Goal: Task Accomplishment & Management: Manage account settings

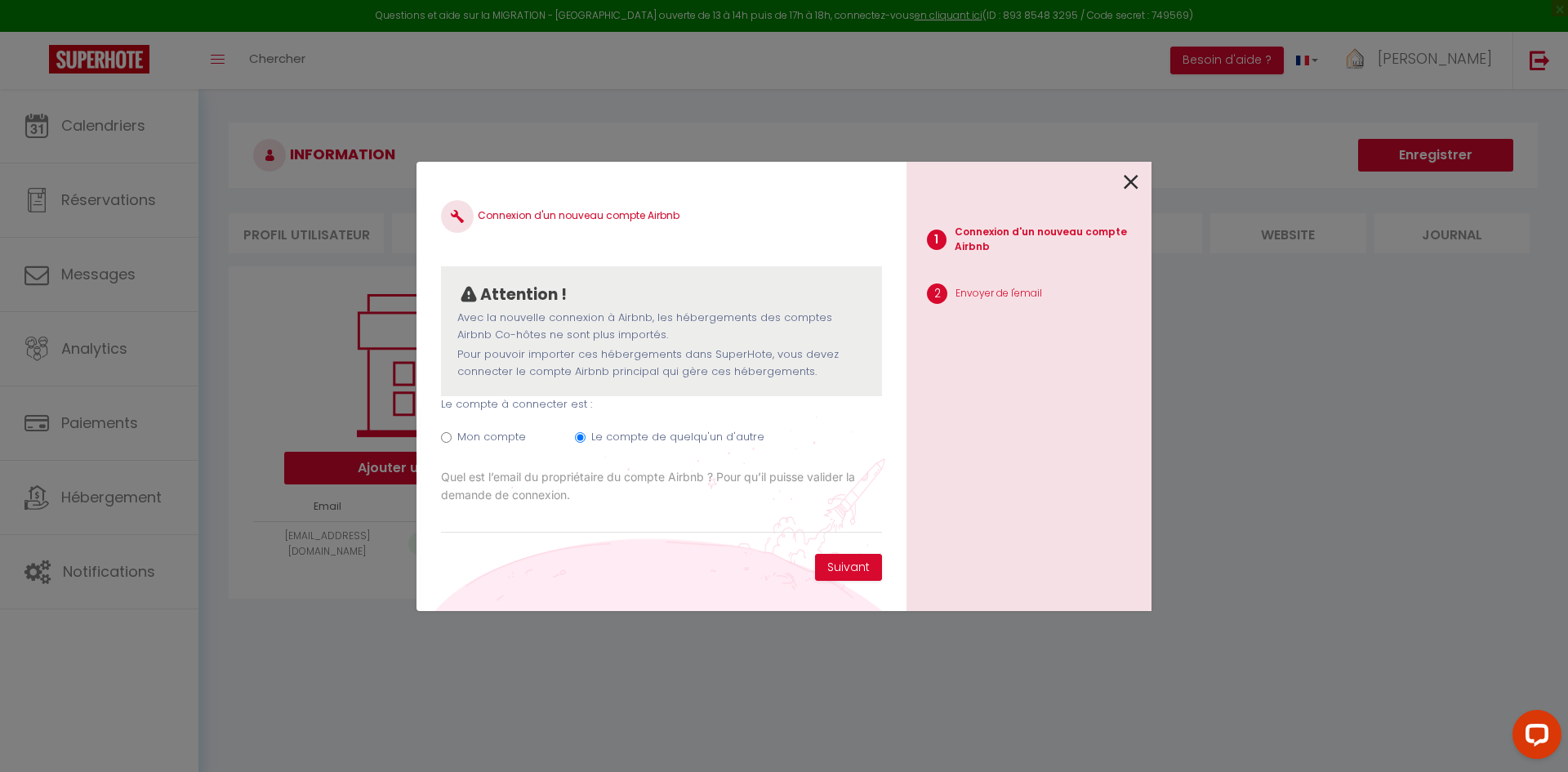
click at [1127, 187] on icon at bounding box center [1132, 183] width 15 height 25
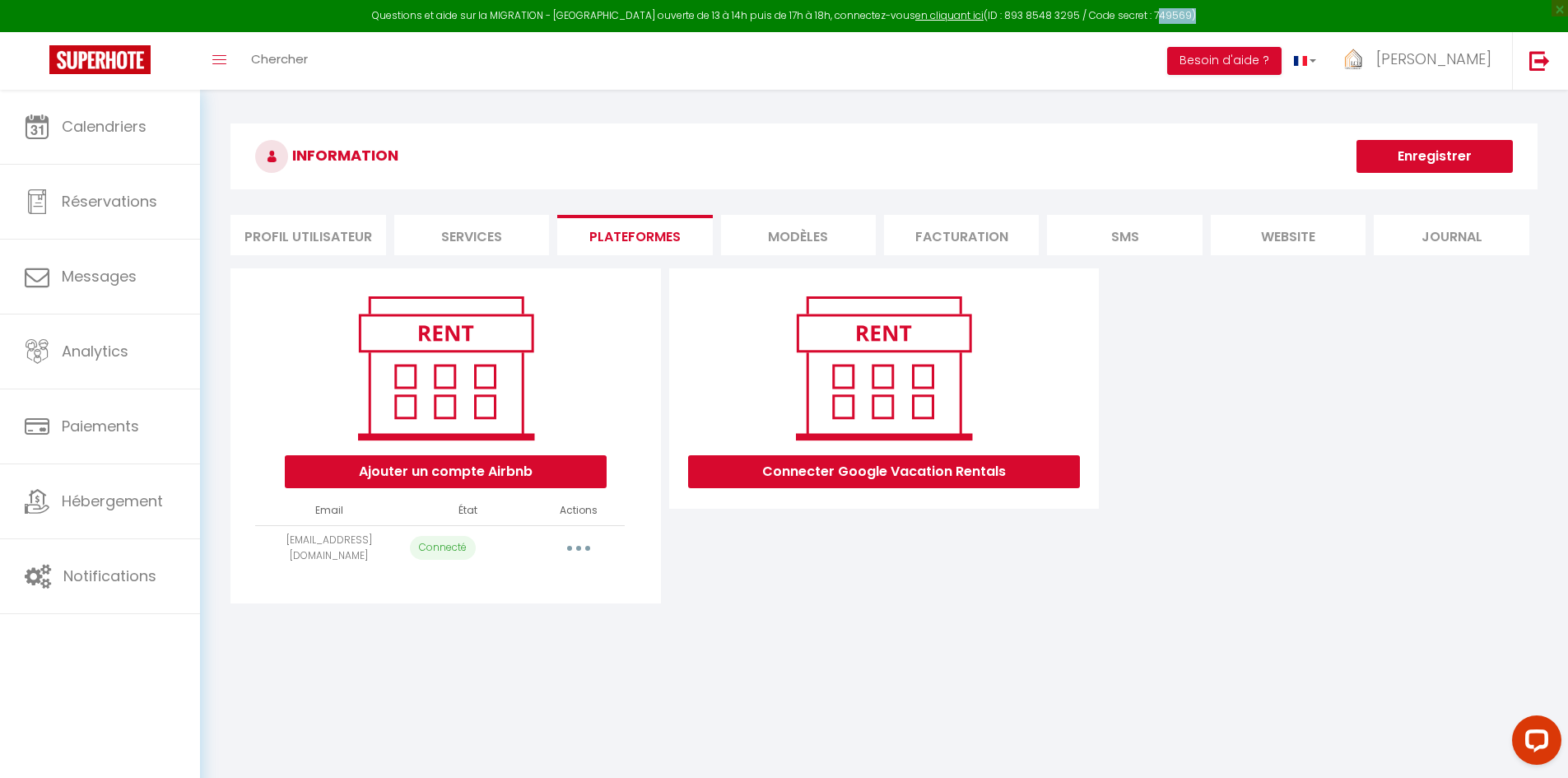
drag, startPoint x: 1169, startPoint y: 13, endPoint x: 1134, endPoint y: 13, distance: 35.0
click at [1134, 13] on div "Questions et aide sur la MIGRATION - [GEOGRAPHIC_DATA] ouverte de 13 à 14h puis…" at bounding box center [784, 16] width 1568 height 32
copy div "749569"
click at [916, 18] on link "en cliquant ici" at bounding box center [950, 15] width 69 height 14
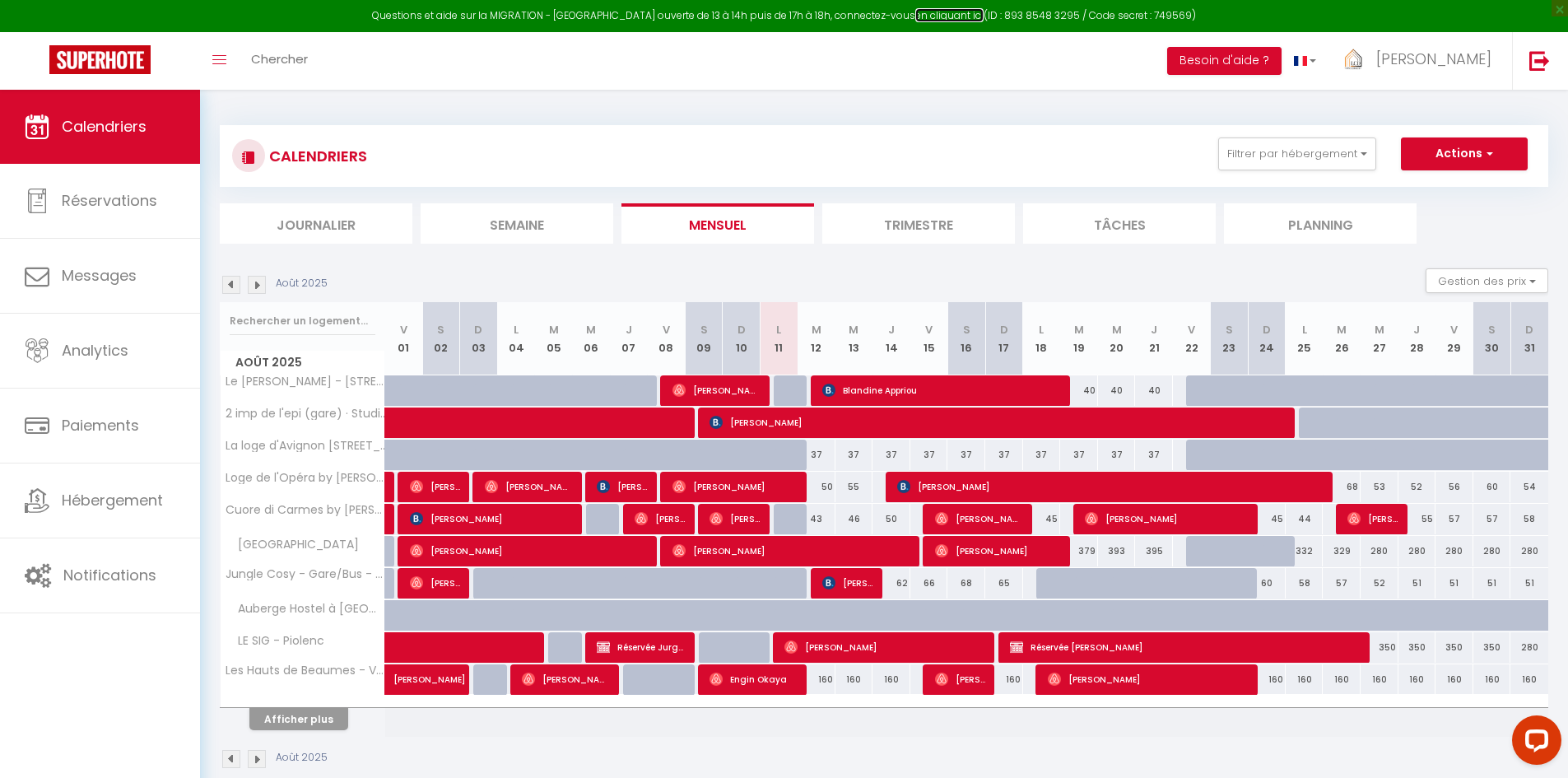
click at [918, 13] on link "en cliquant ici" at bounding box center [950, 15] width 69 height 14
drag, startPoint x: 1174, startPoint y: 17, endPoint x: 1134, endPoint y: 13, distance: 40.2
click at [1134, 13] on div "Questions et aide sur la MIGRATION - [GEOGRAPHIC_DATA] ouverte de 13 à 14h puis…" at bounding box center [784, 16] width 1568 height 32
copy div "749569)"
click at [916, 14] on link "en cliquant ici" at bounding box center [950, 15] width 69 height 14
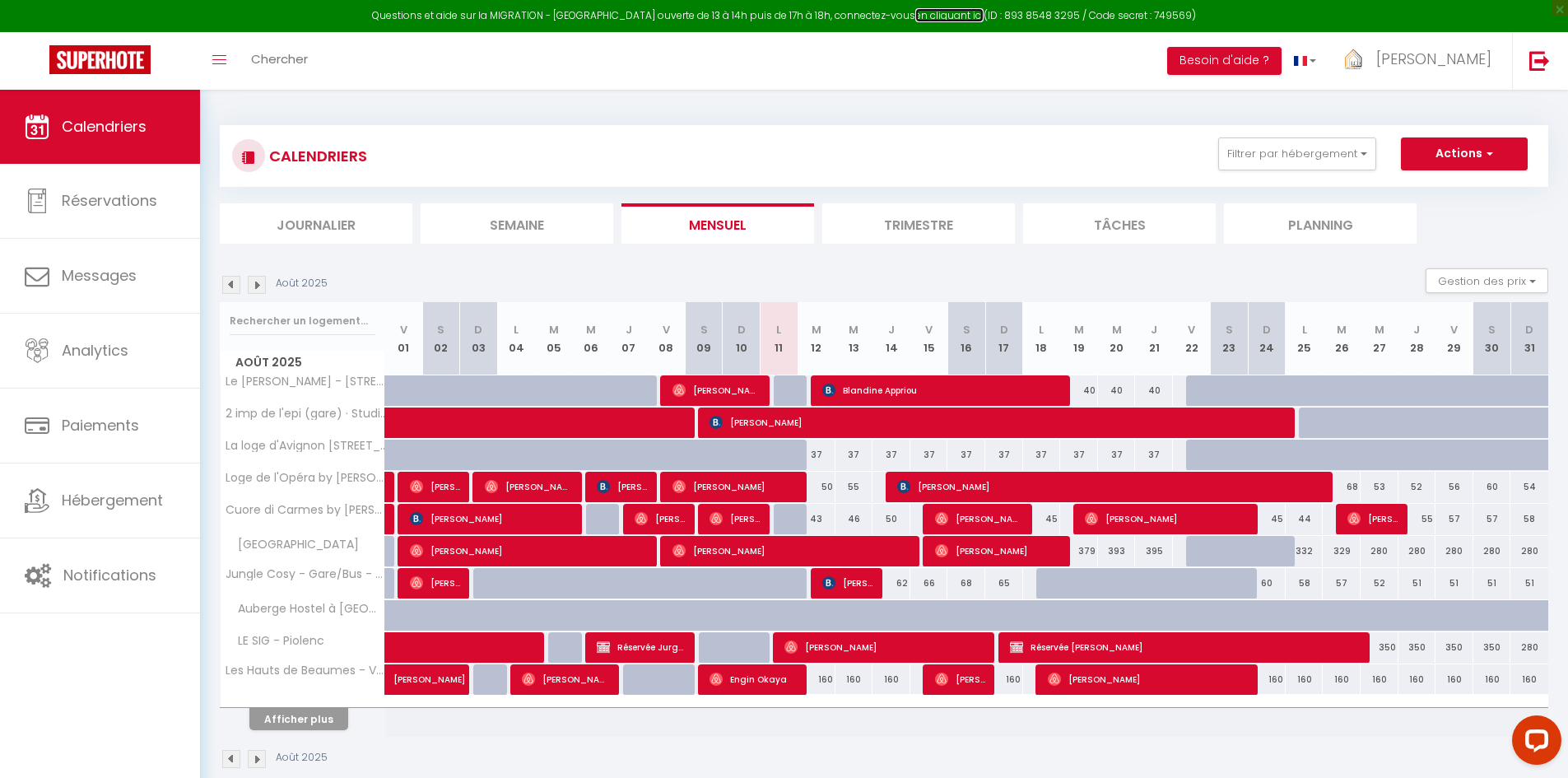
click at [929, 17] on link "en cliquant ici" at bounding box center [950, 15] width 69 height 14
click at [922, 14] on link "en cliquant ici" at bounding box center [950, 15] width 69 height 14
click at [1300, 151] on button "Filtrer par hébergement" at bounding box center [1297, 153] width 158 height 33
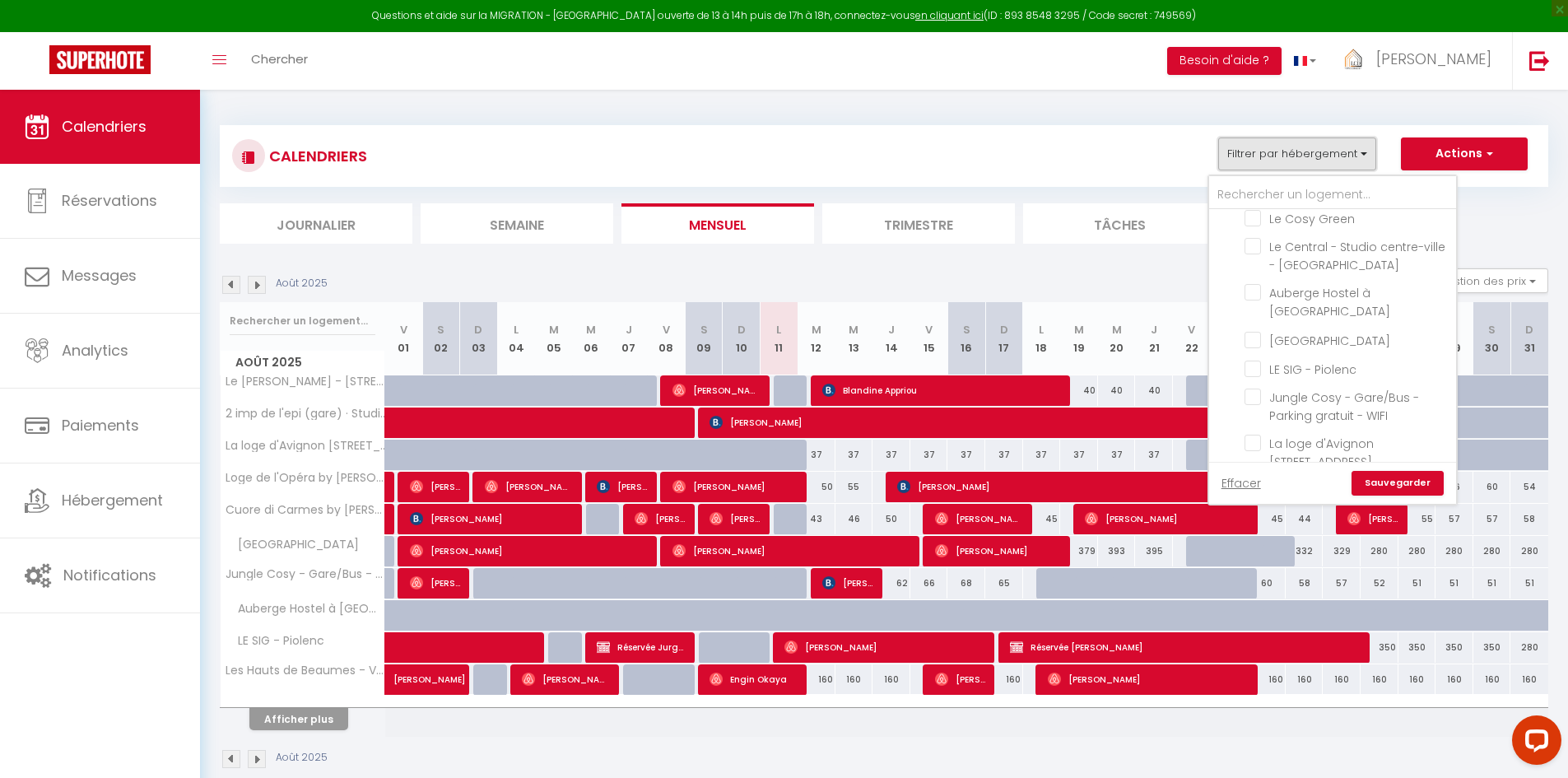
scroll to position [165, 0]
click at [1290, 383] on input "Jungle Cosy - Gare/Bus - Parking gratuit - WIFI" at bounding box center [1347, 386] width 206 height 17
checkbox input "true"
checkbox input "false"
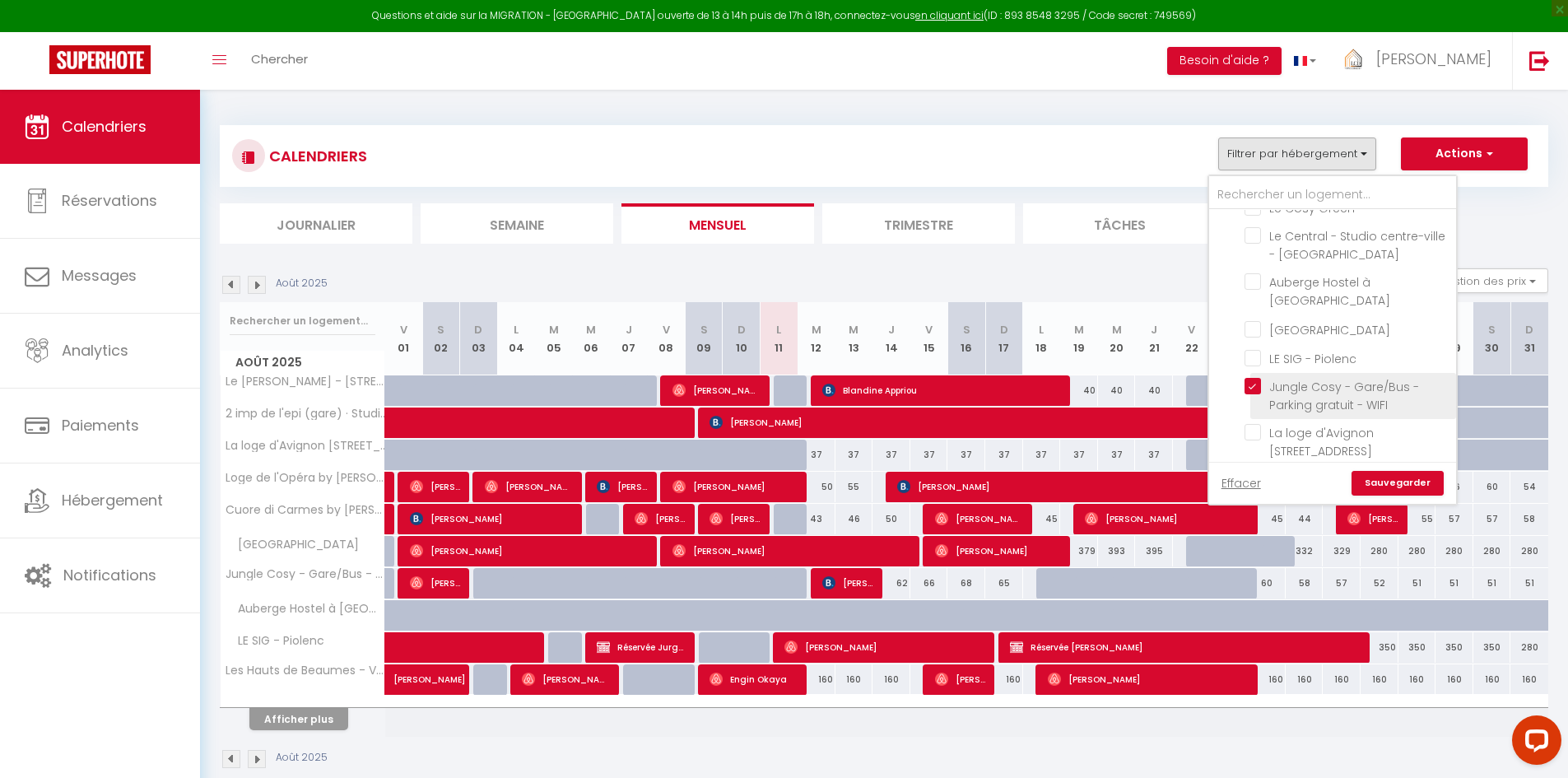
checkbox input "false"
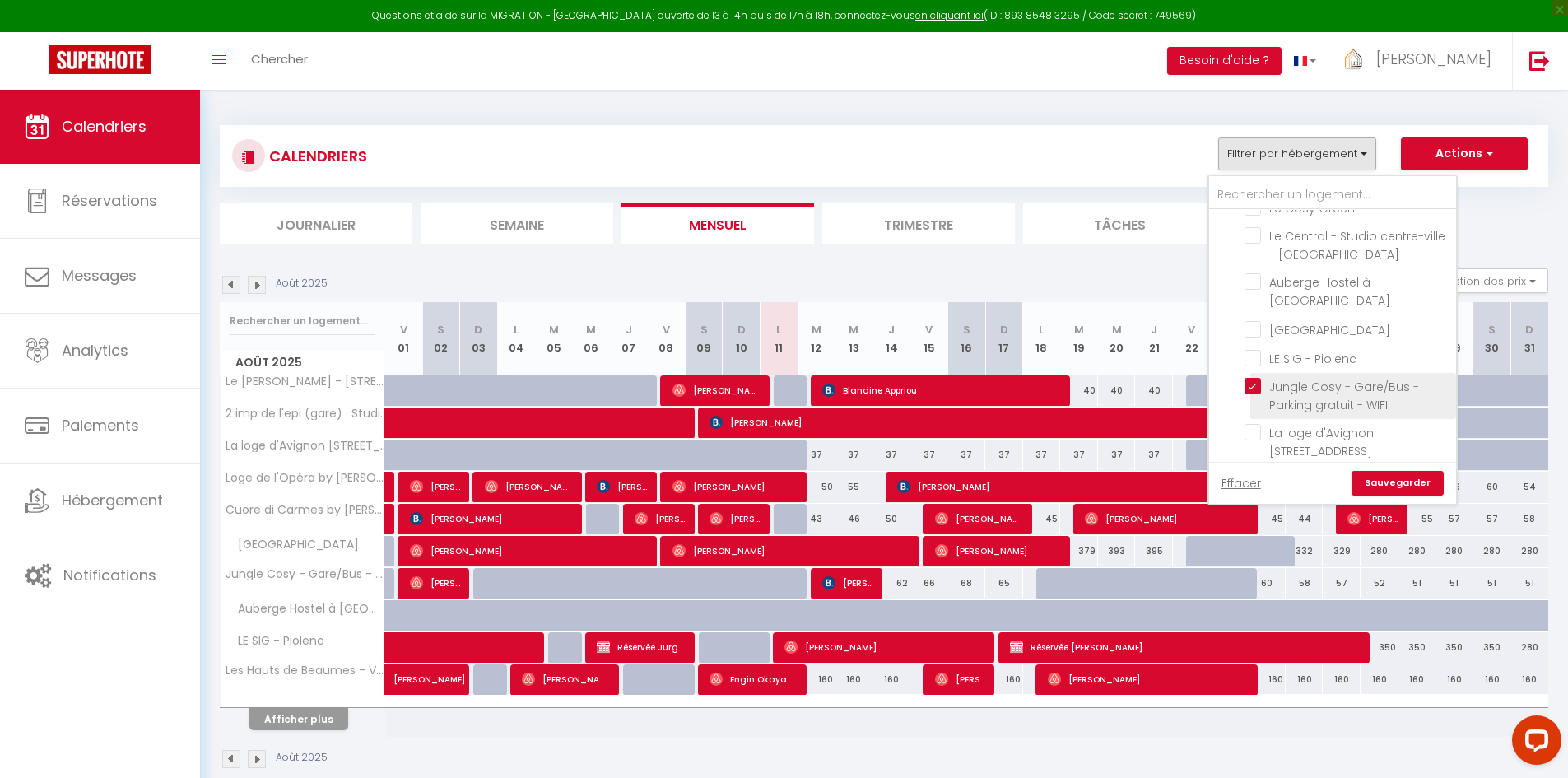
checkbox input "false"
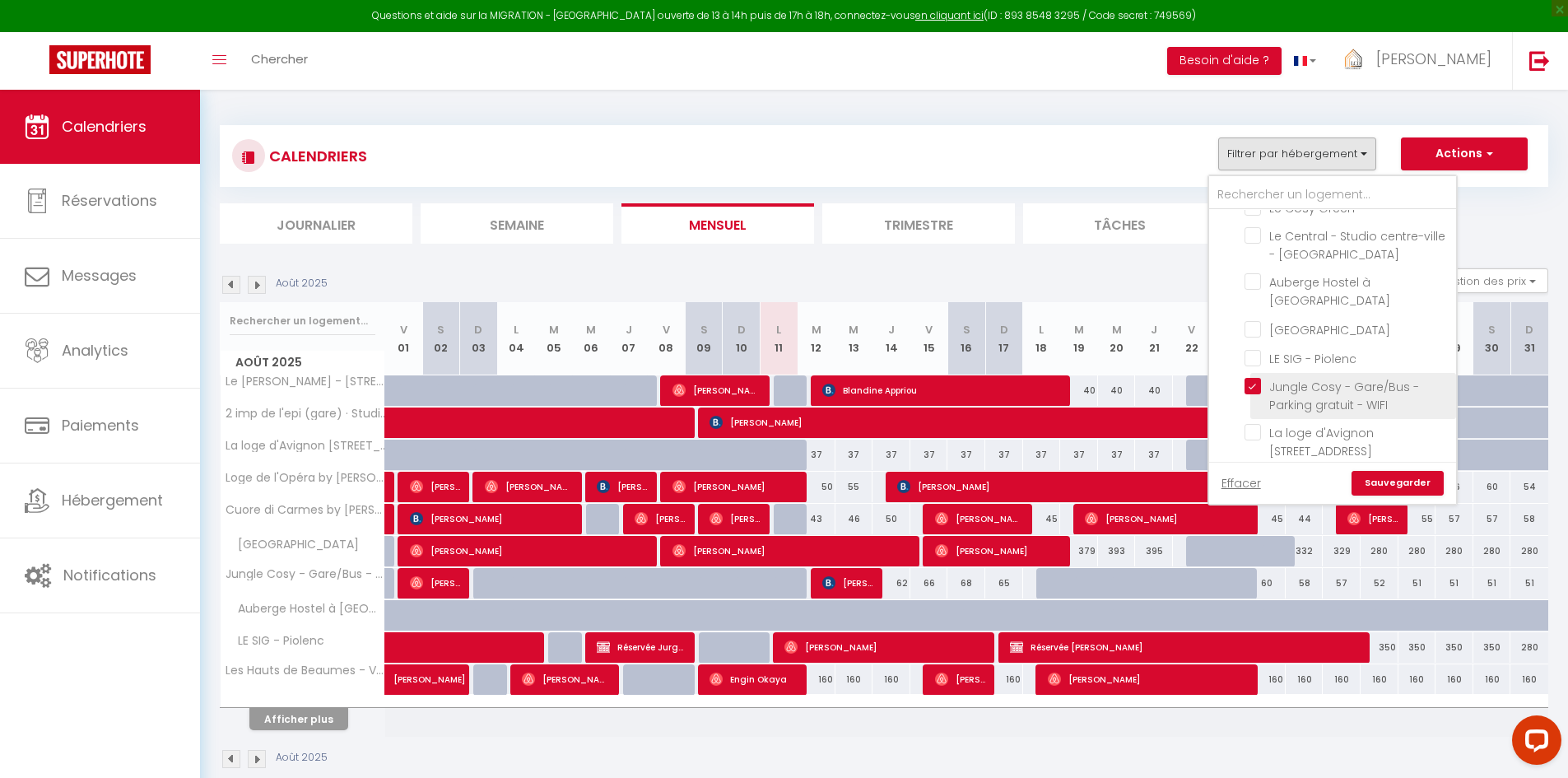
checkbox input "false"
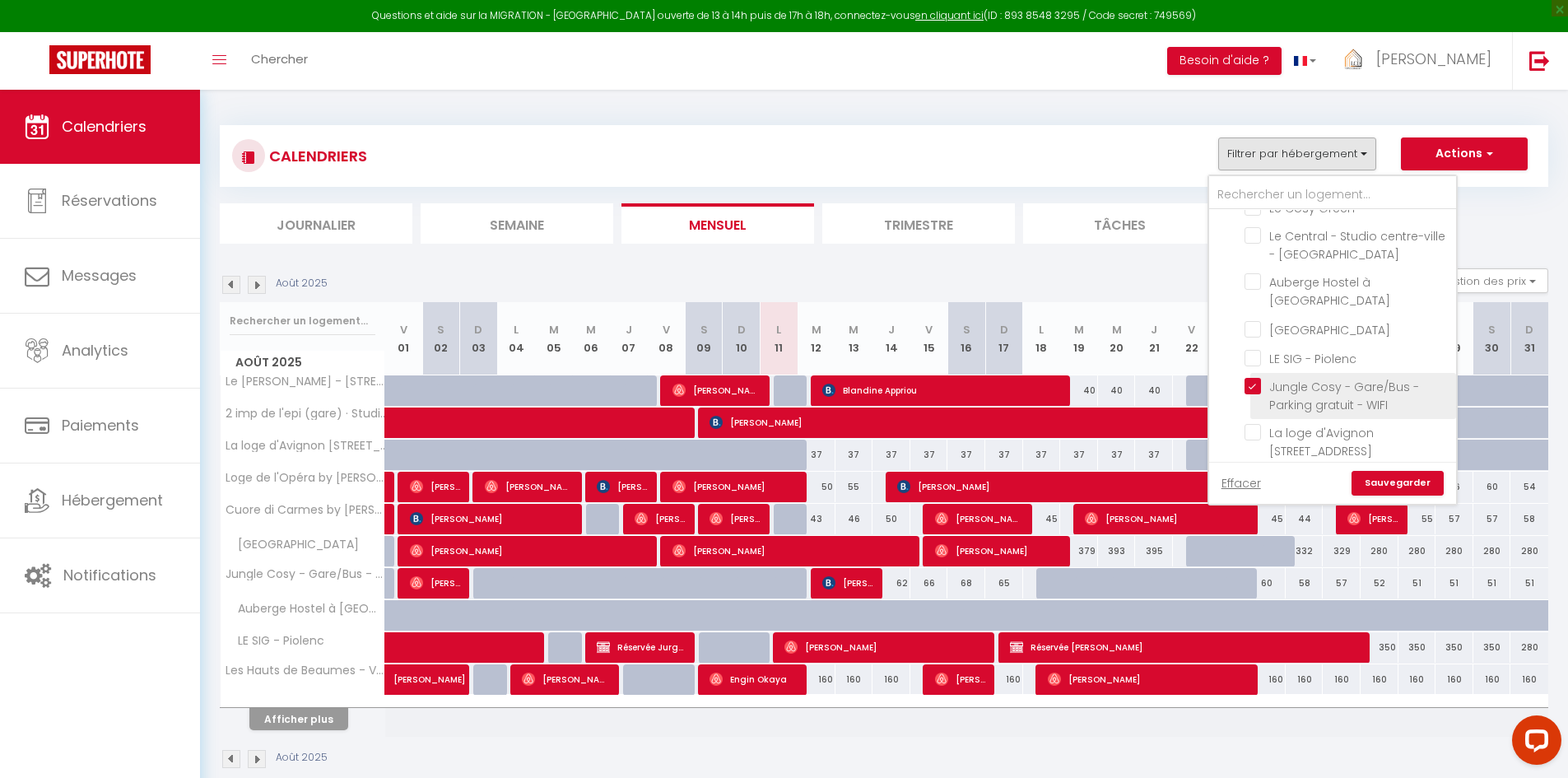
checkbox input "false"
click at [1404, 476] on link "Sauvegarder" at bounding box center [1397, 484] width 92 height 25
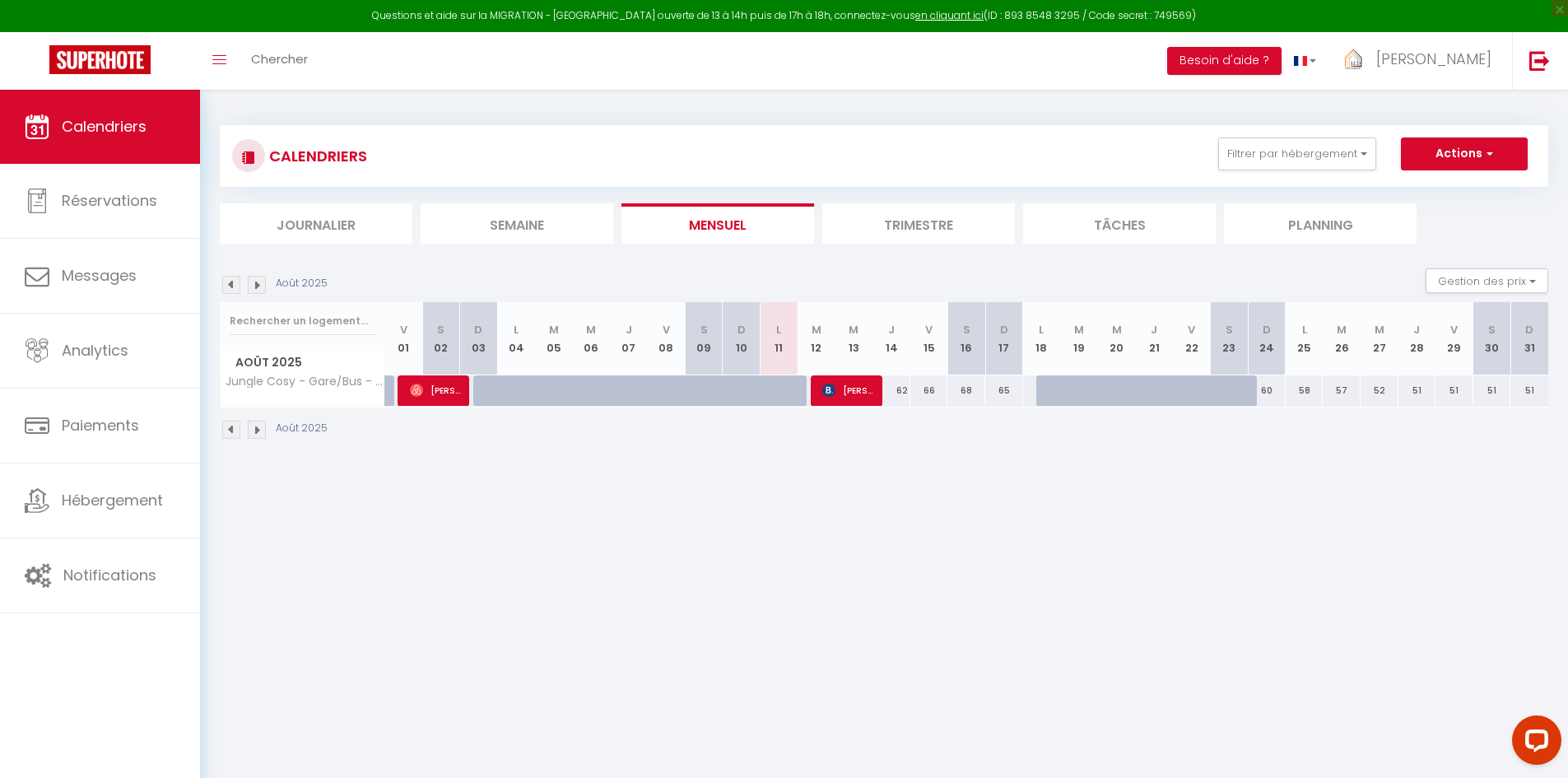
click at [1000, 387] on div "65" at bounding box center [1004, 391] width 38 height 30
type input "65"
type input "Dim 17 Août 2025"
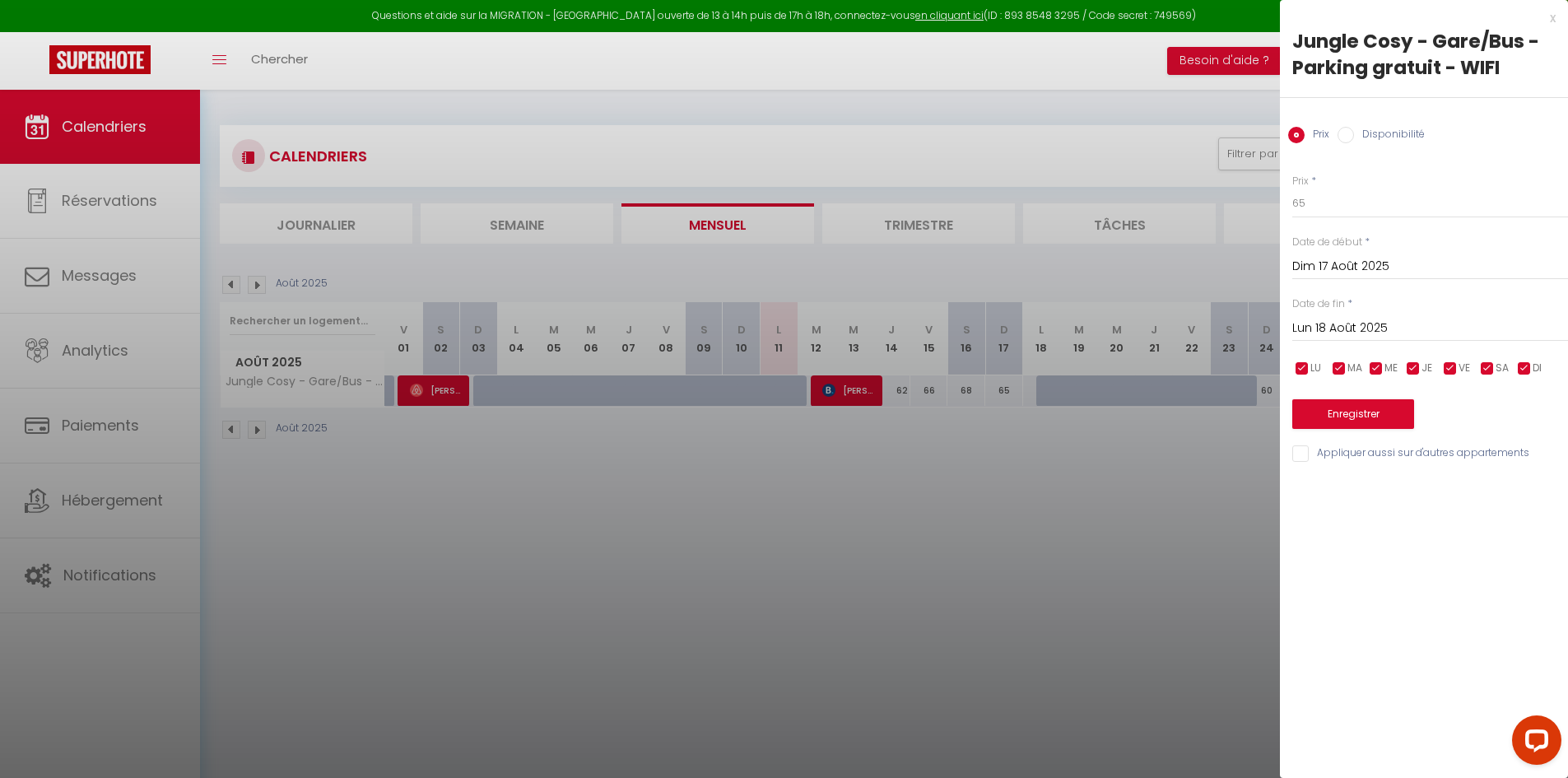
click at [1349, 331] on input "Lun 18 Août 2025" at bounding box center [1431, 329] width 276 height 22
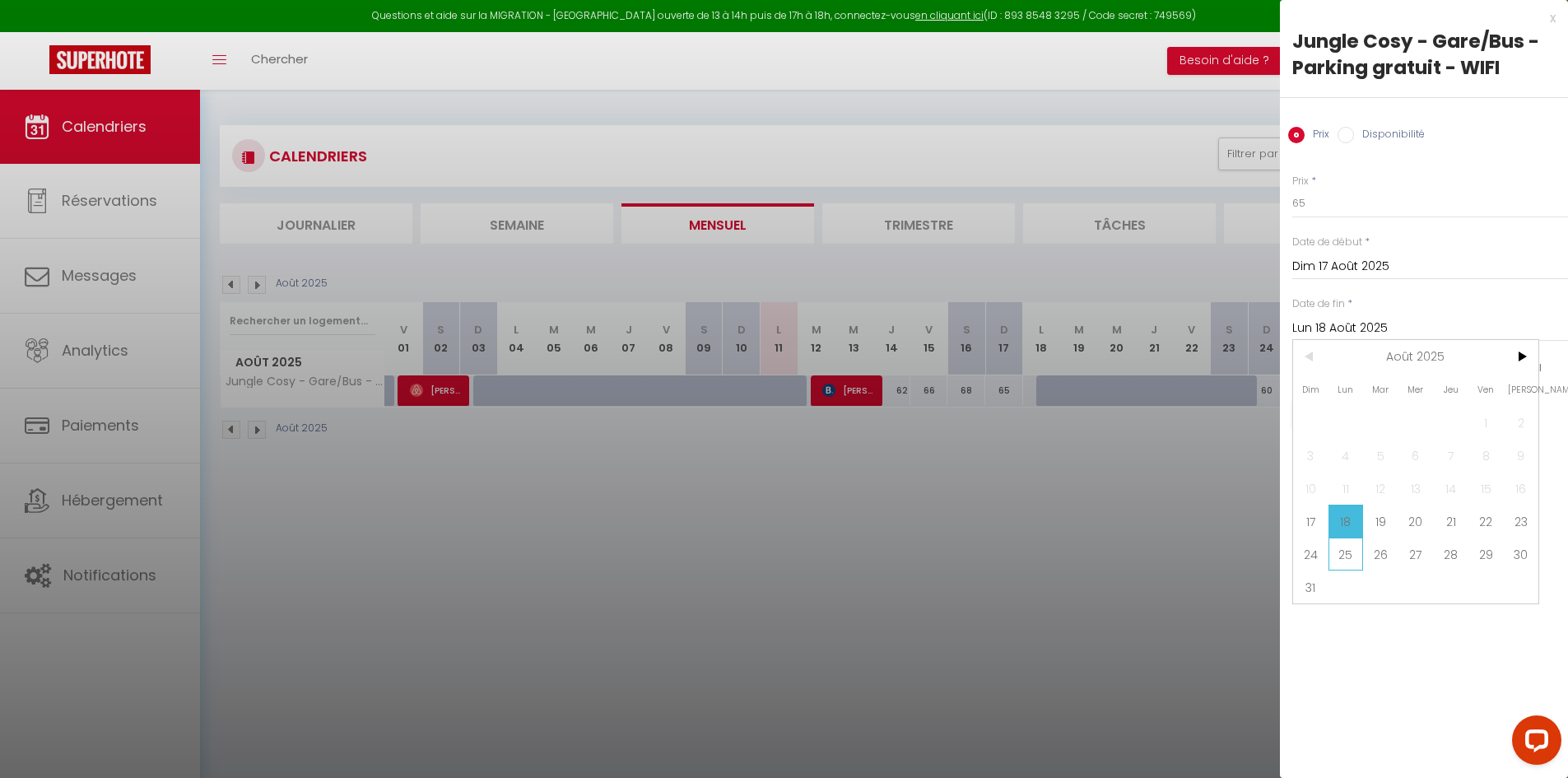
click at [1336, 555] on span "25" at bounding box center [1346, 554] width 35 height 33
type input "Lun 25 Août 2025"
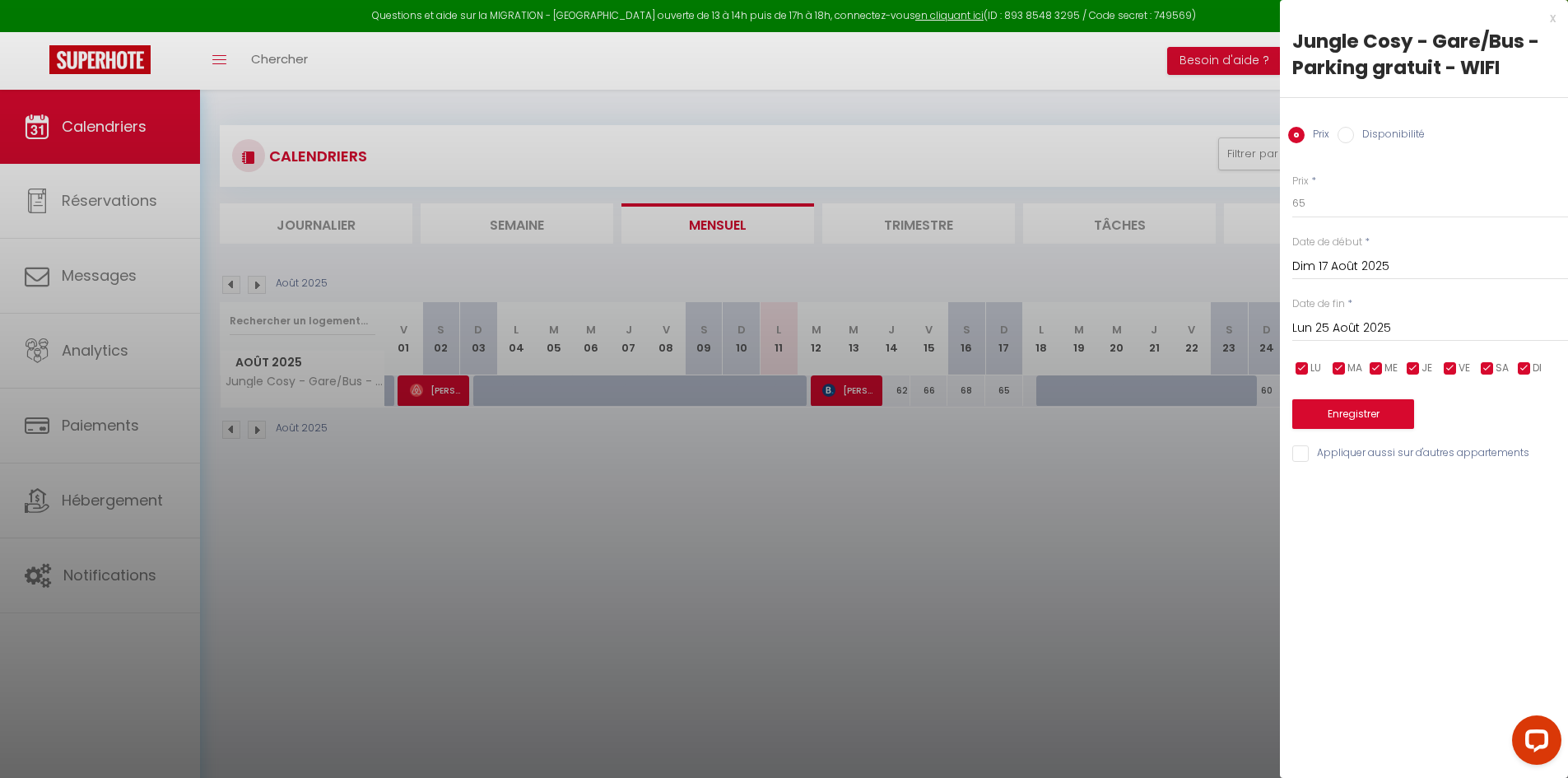
click at [1352, 131] on input "Disponibilité" at bounding box center [1346, 136] width 17 height 17
radio input "true"
radio input "false"
click at [1352, 201] on select "Disponible Indisponible" at bounding box center [1431, 203] width 276 height 31
select select "0"
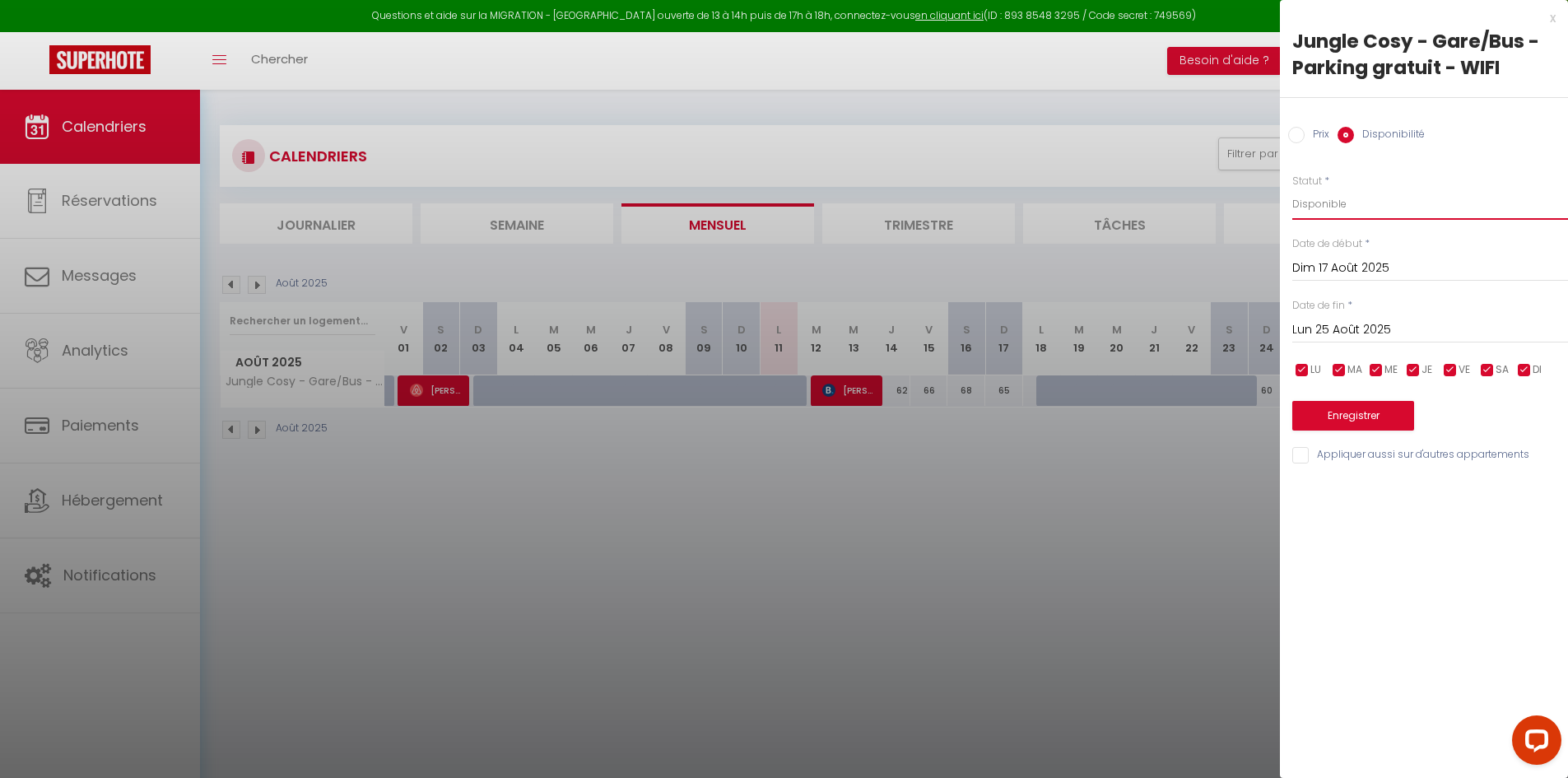
click at [1293, 188] on select "Disponible Indisponible" at bounding box center [1431, 203] width 276 height 31
click at [1345, 412] on button "Enregistrer" at bounding box center [1354, 415] width 122 height 29
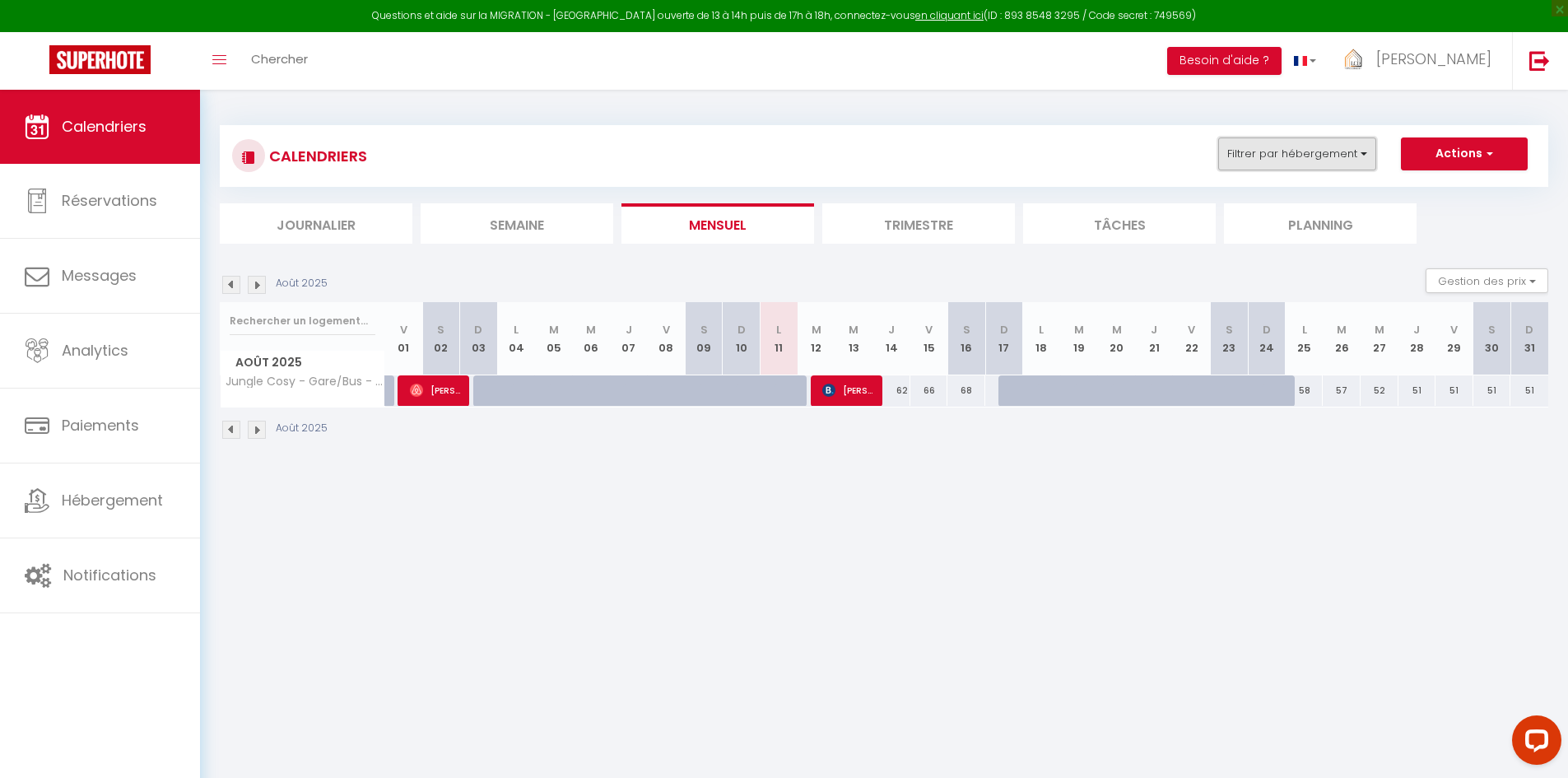
click at [1318, 142] on button "Filtrer par hébergement" at bounding box center [1297, 153] width 158 height 33
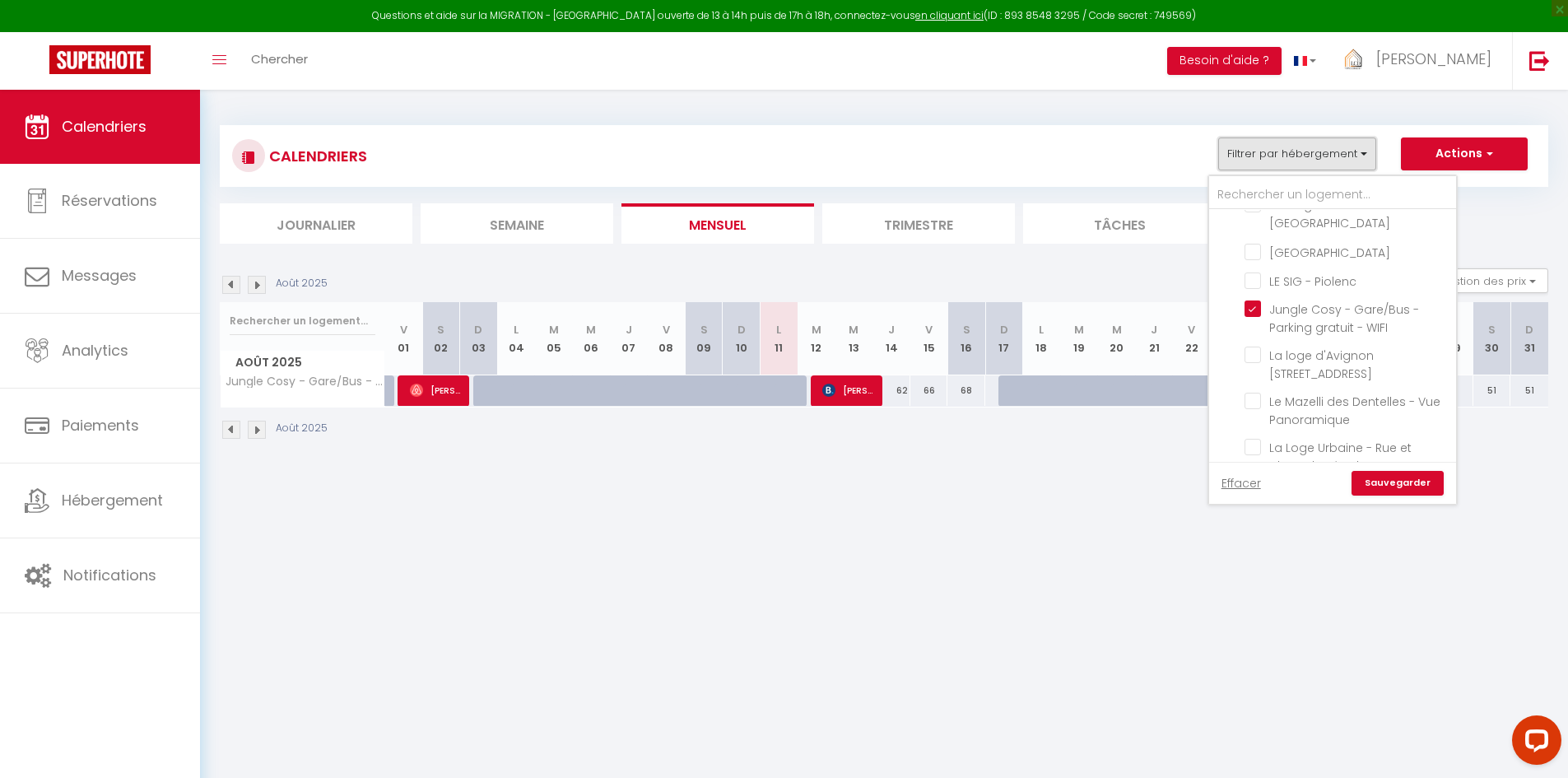
scroll to position [247, 0]
click at [1259, 304] on input "Jungle Cosy - Gare/Bus - Parking gratuit - WIFI" at bounding box center [1347, 304] width 206 height 17
checkbox input "false"
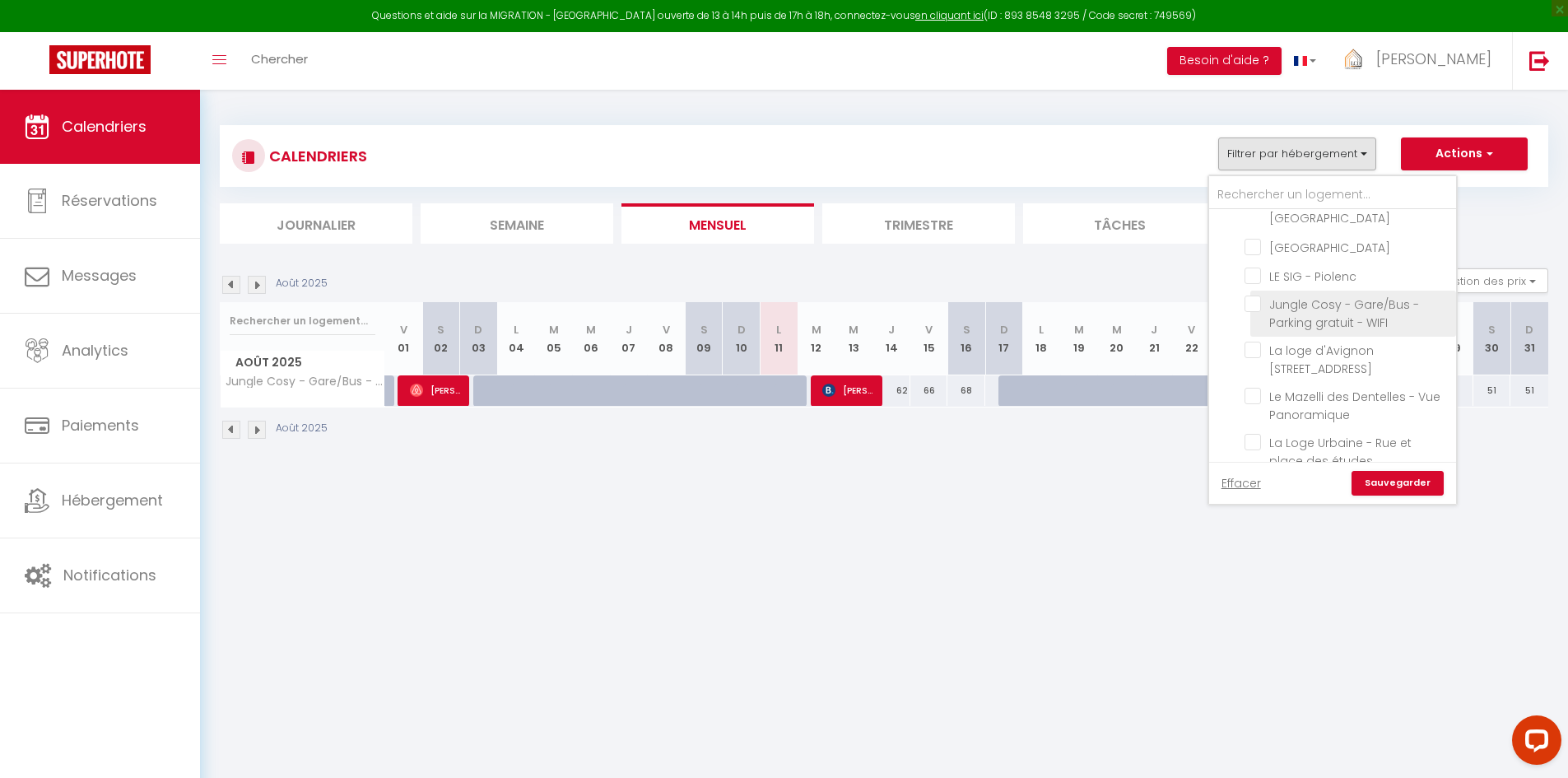
checkbox input "false"
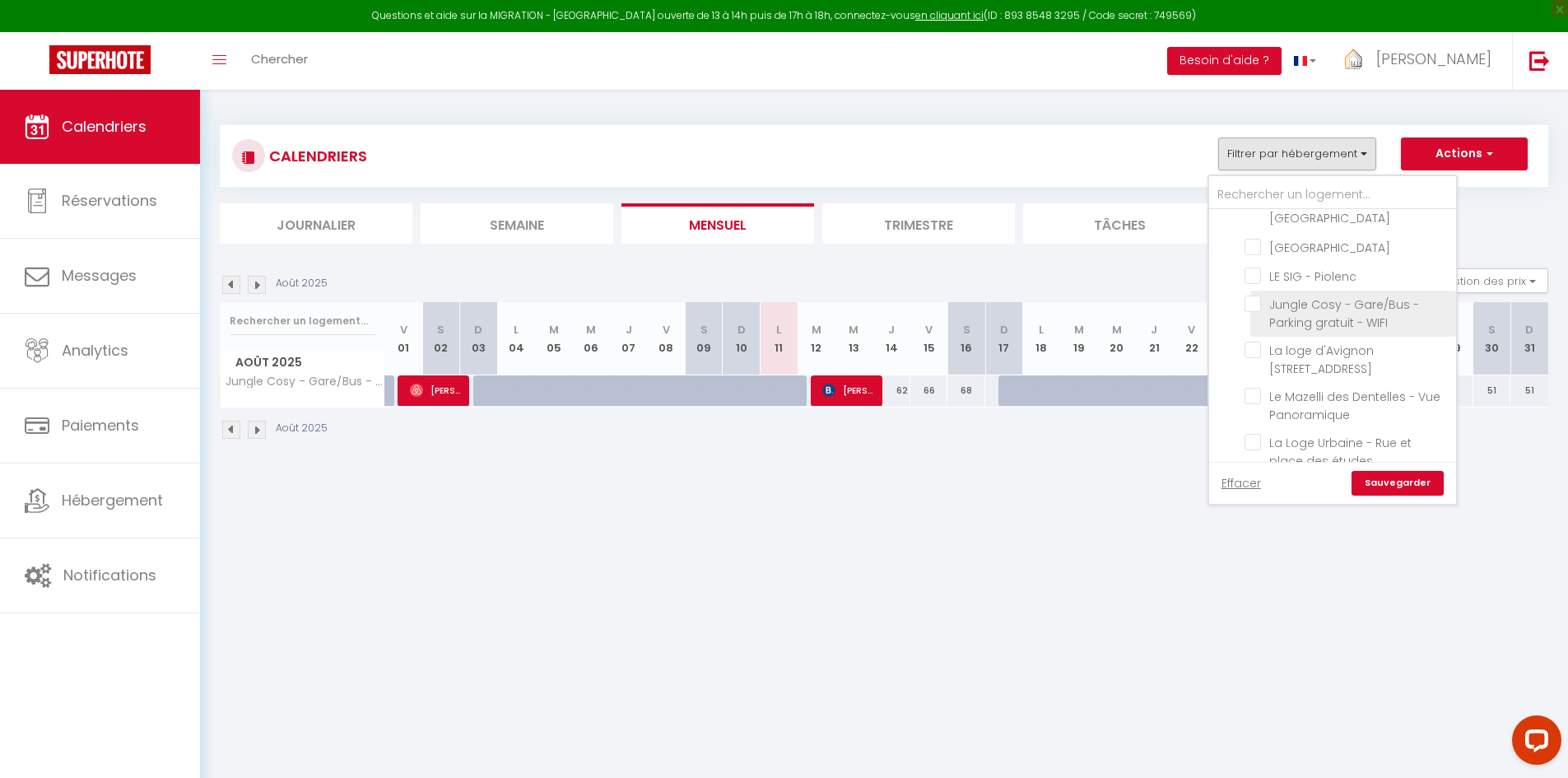
checkbox input "false"
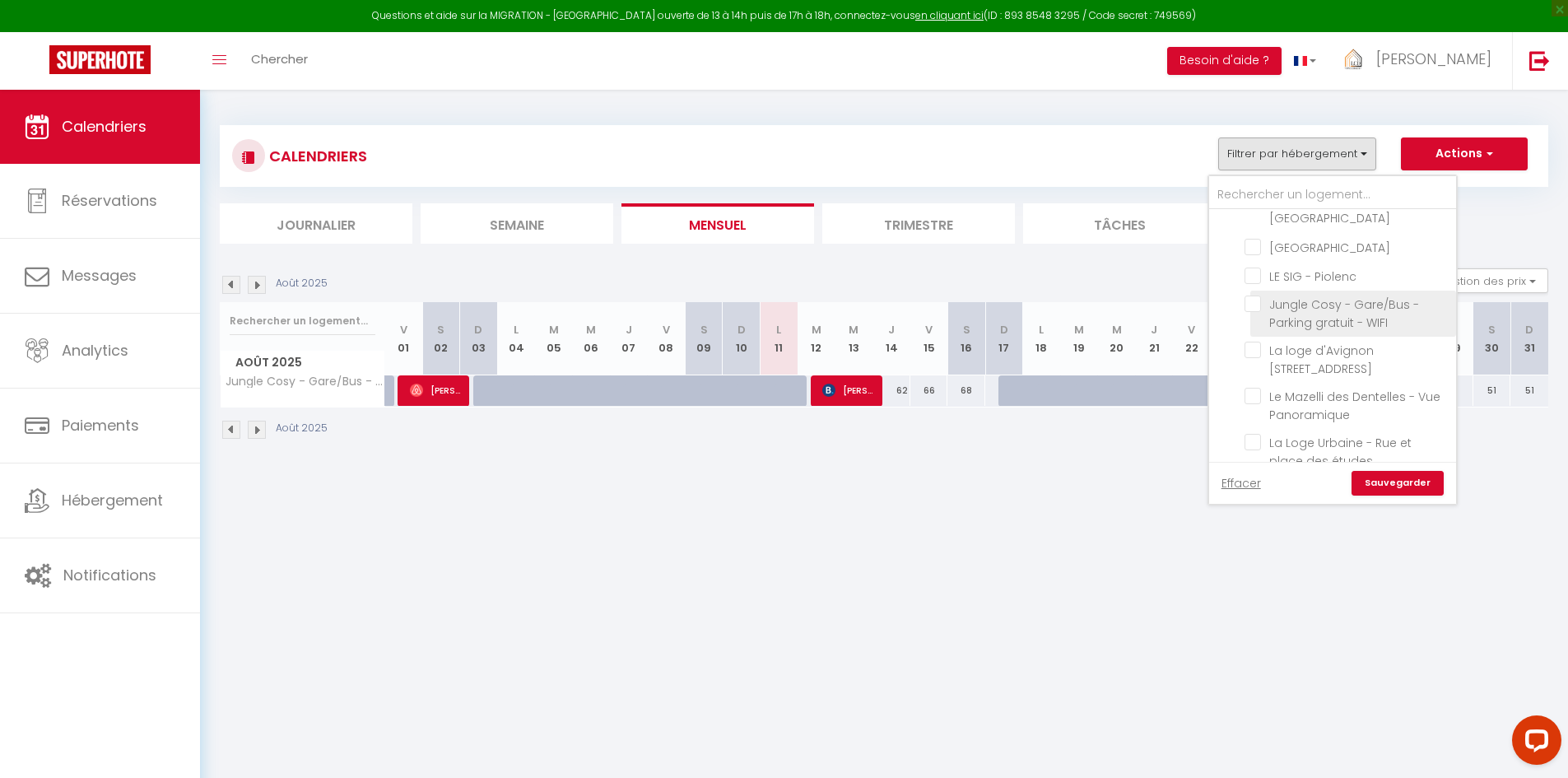
checkbox input "false"
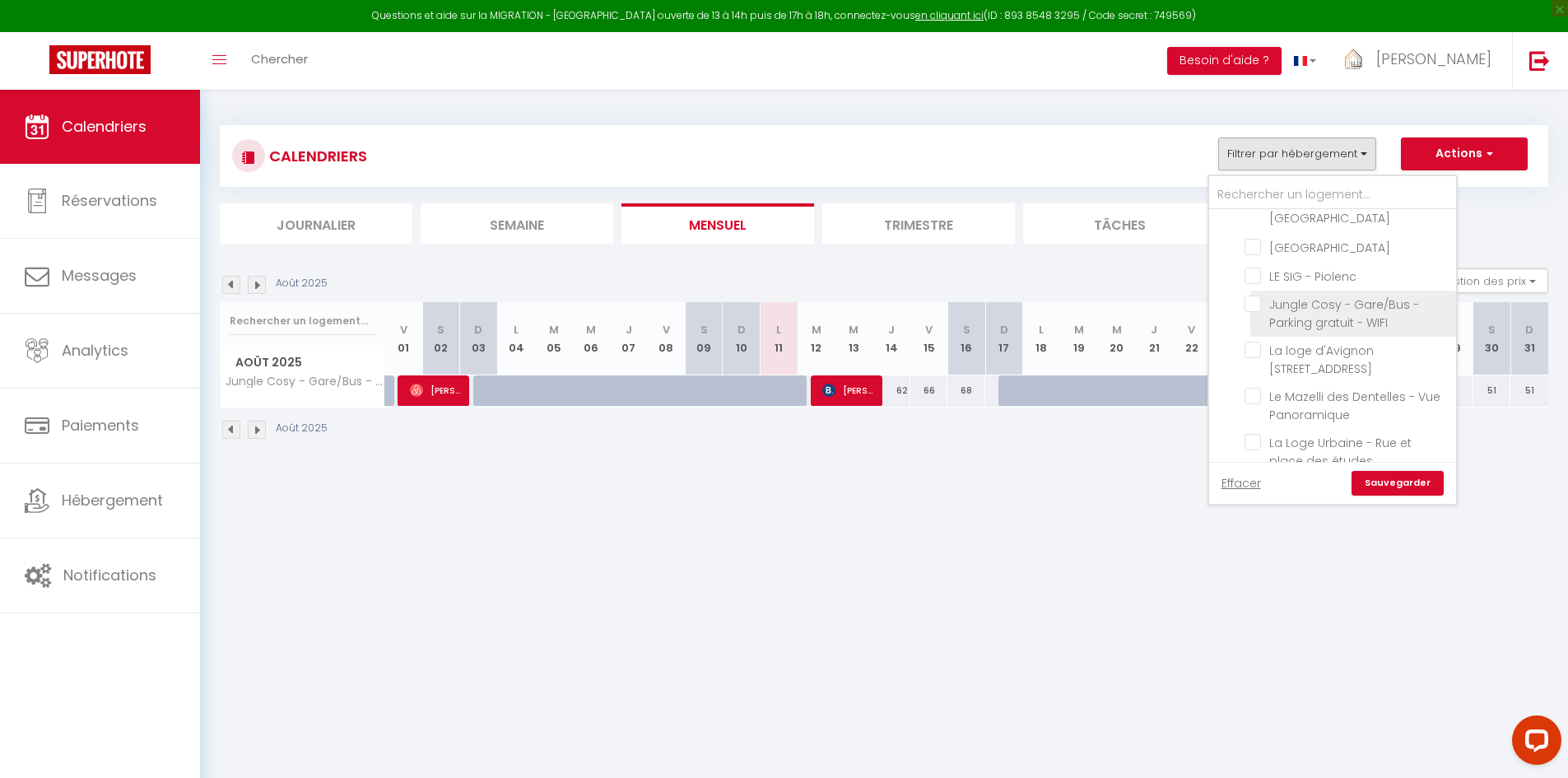
checkbox input "false"
click at [1247, 281] on input "[GEOGRAPHIC_DATA]" at bounding box center [1347, 288] width 206 height 17
checkbox input "true"
checkbox input "false"
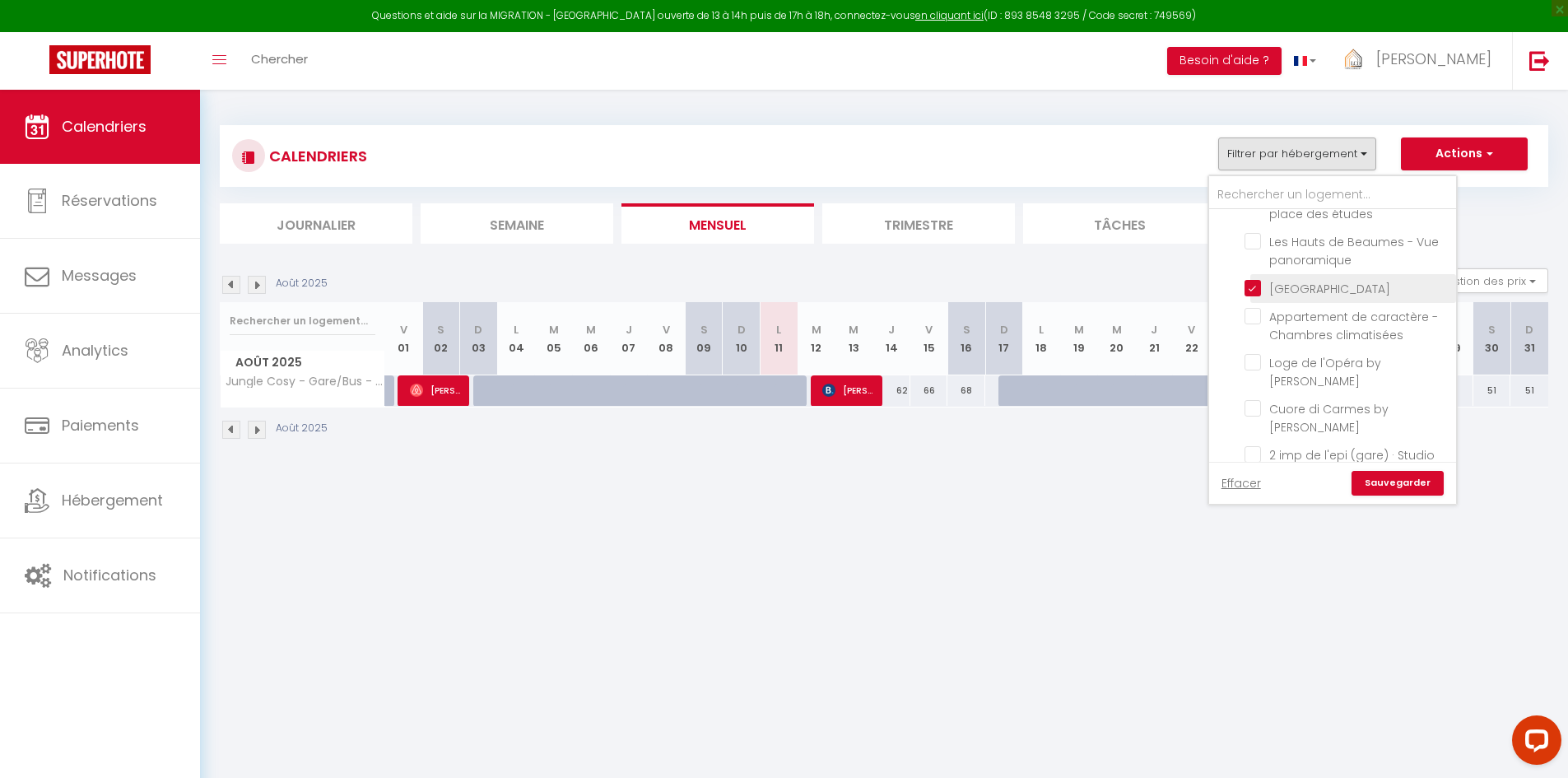
checkbox input "false"
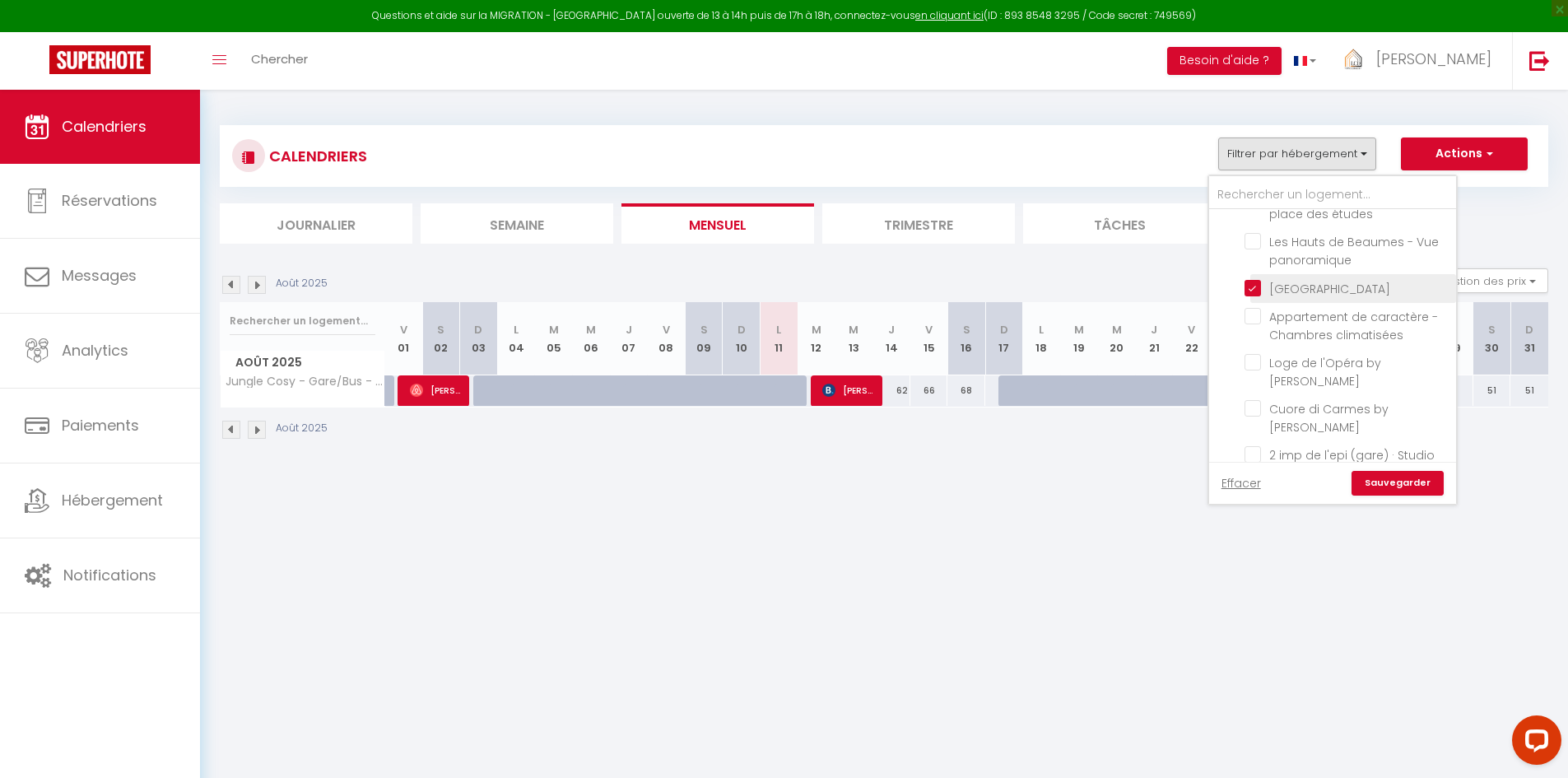
checkbox input "false"
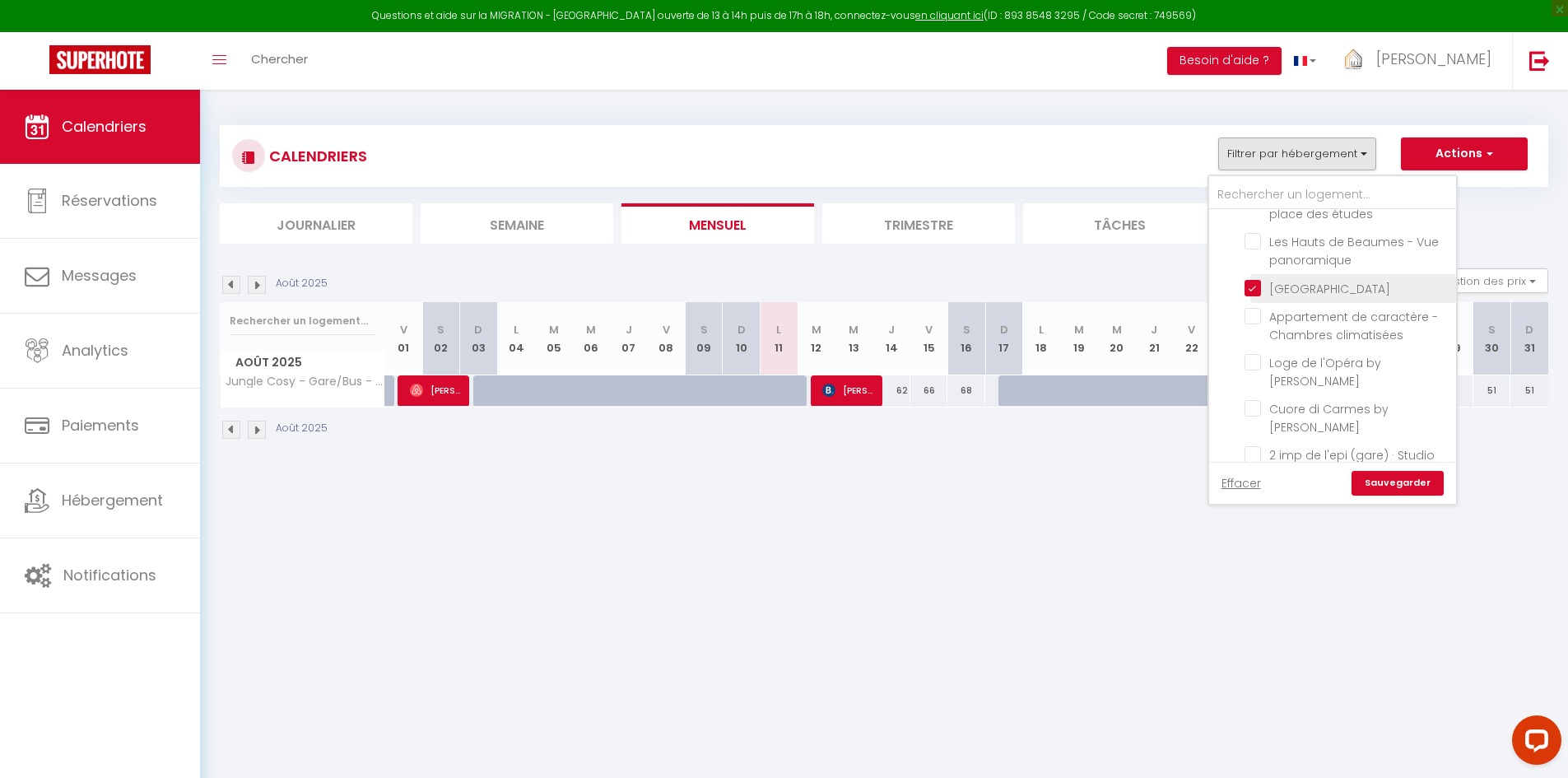
checkbox input "false"
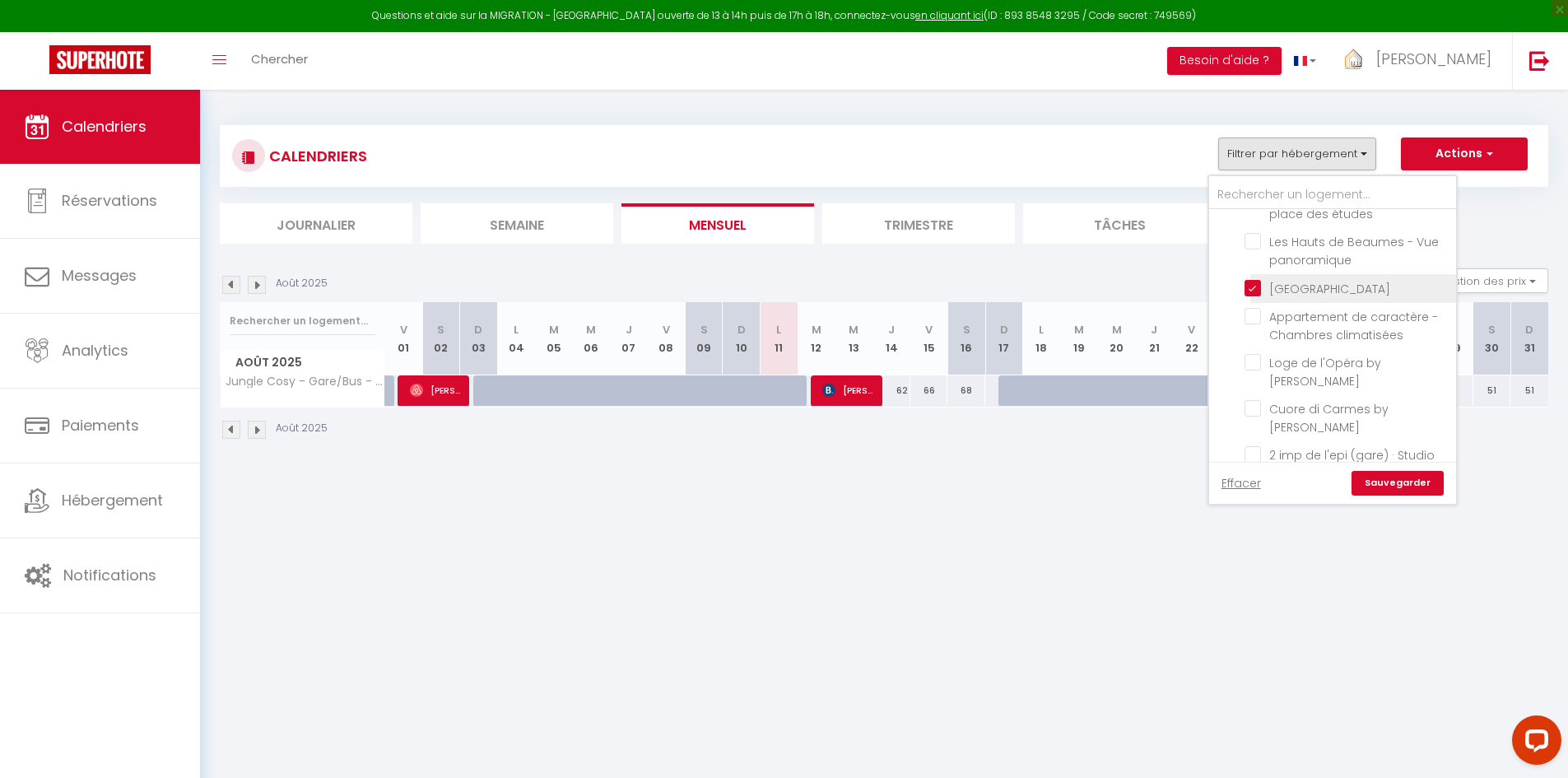
checkbox input "false"
click at [1377, 484] on link "Sauvegarder" at bounding box center [1397, 484] width 92 height 25
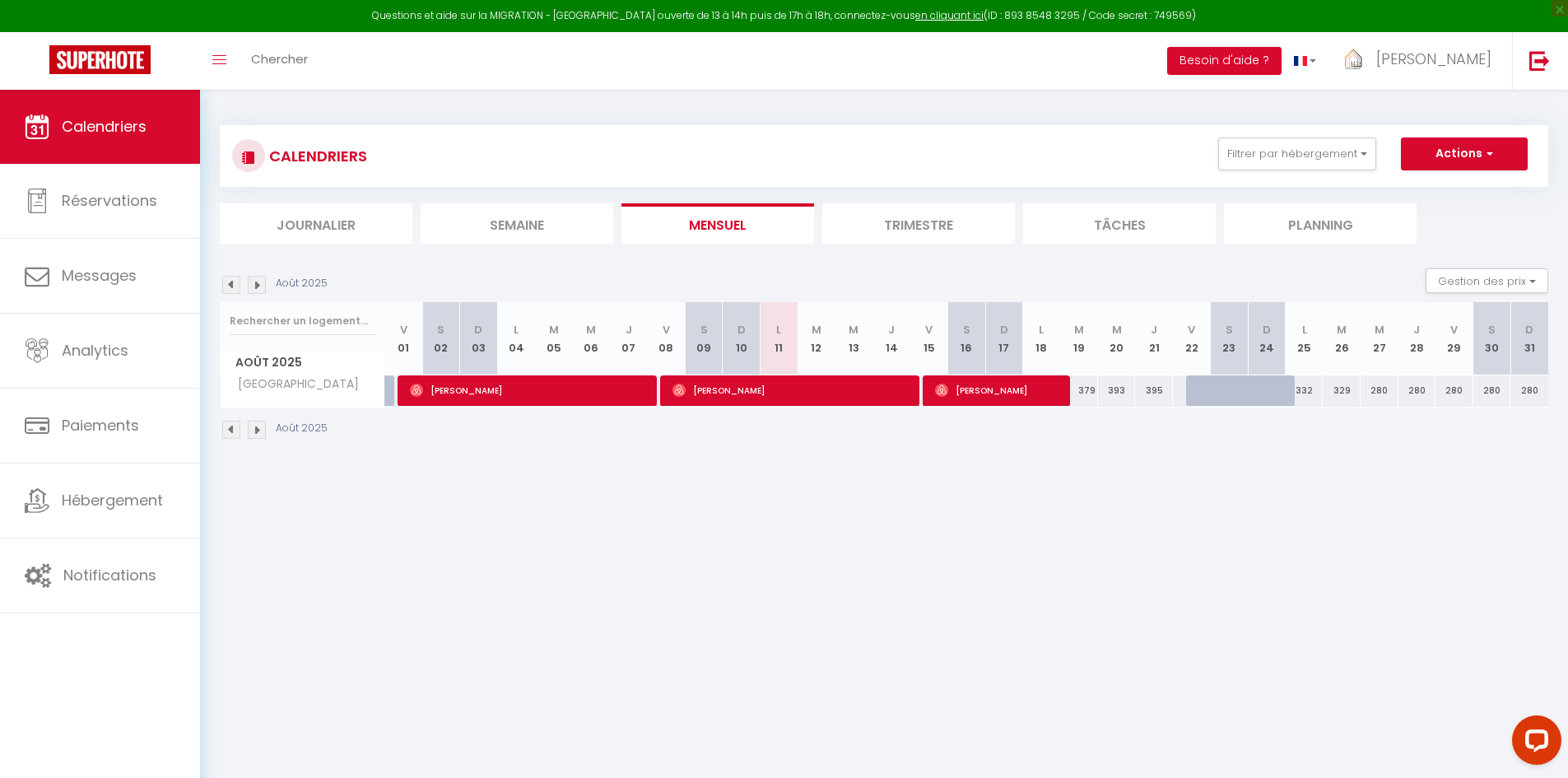
click at [254, 290] on img at bounding box center [257, 285] width 18 height 18
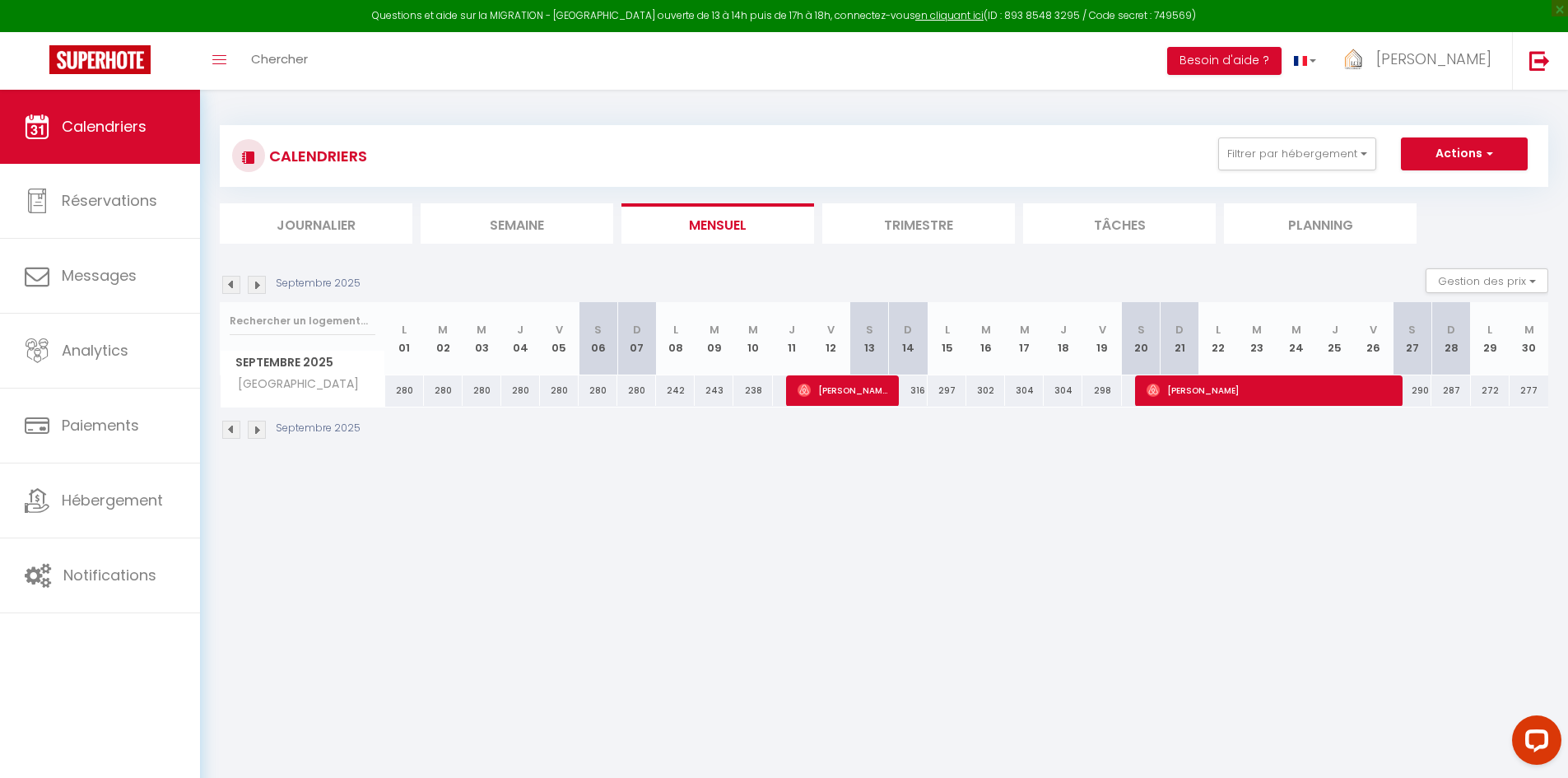
click at [254, 290] on img at bounding box center [257, 285] width 18 height 18
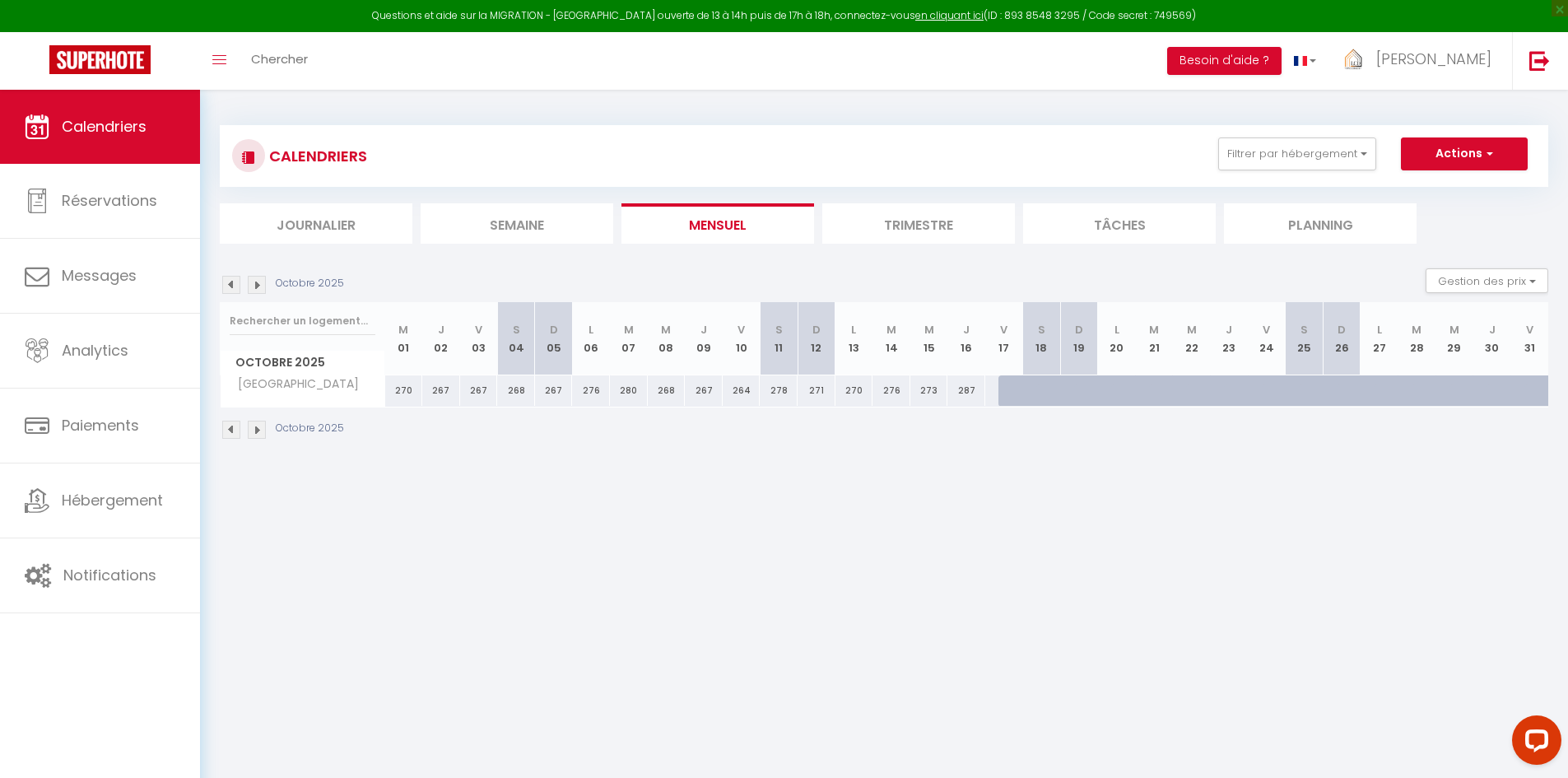
click at [254, 290] on img at bounding box center [257, 285] width 18 height 18
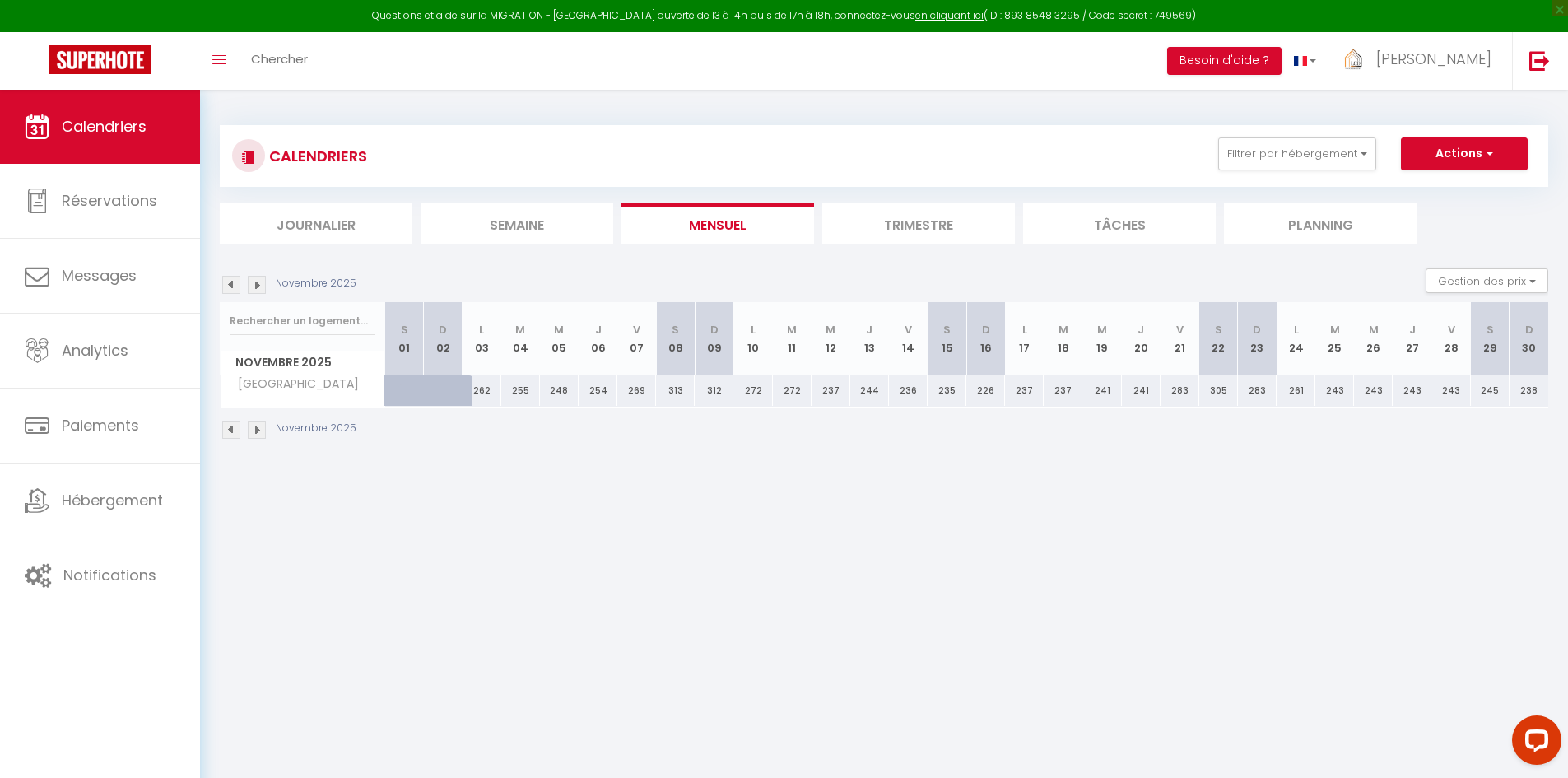
click at [251, 436] on img at bounding box center [257, 430] width 18 height 18
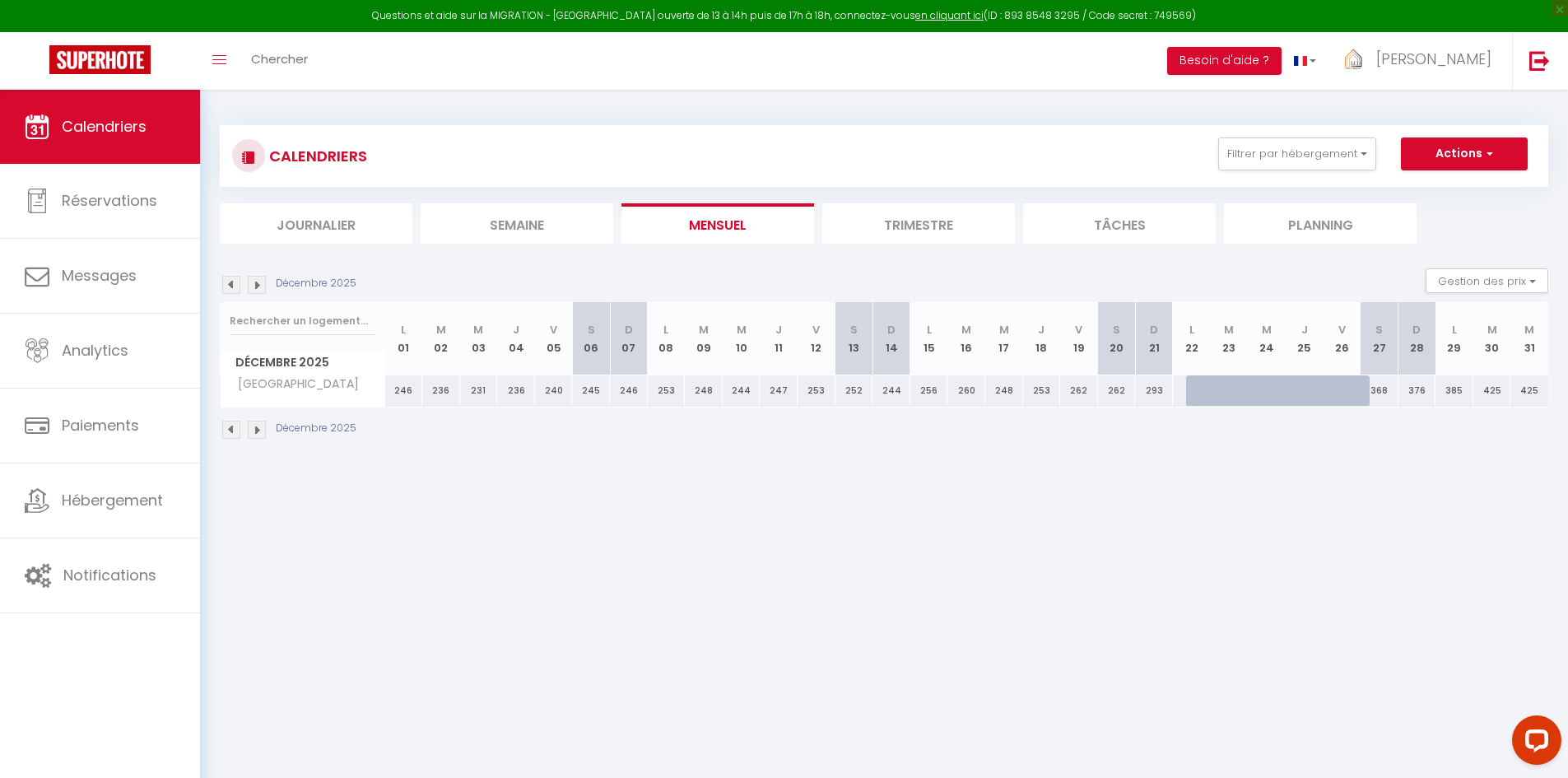
click at [262, 434] on img at bounding box center [257, 430] width 18 height 18
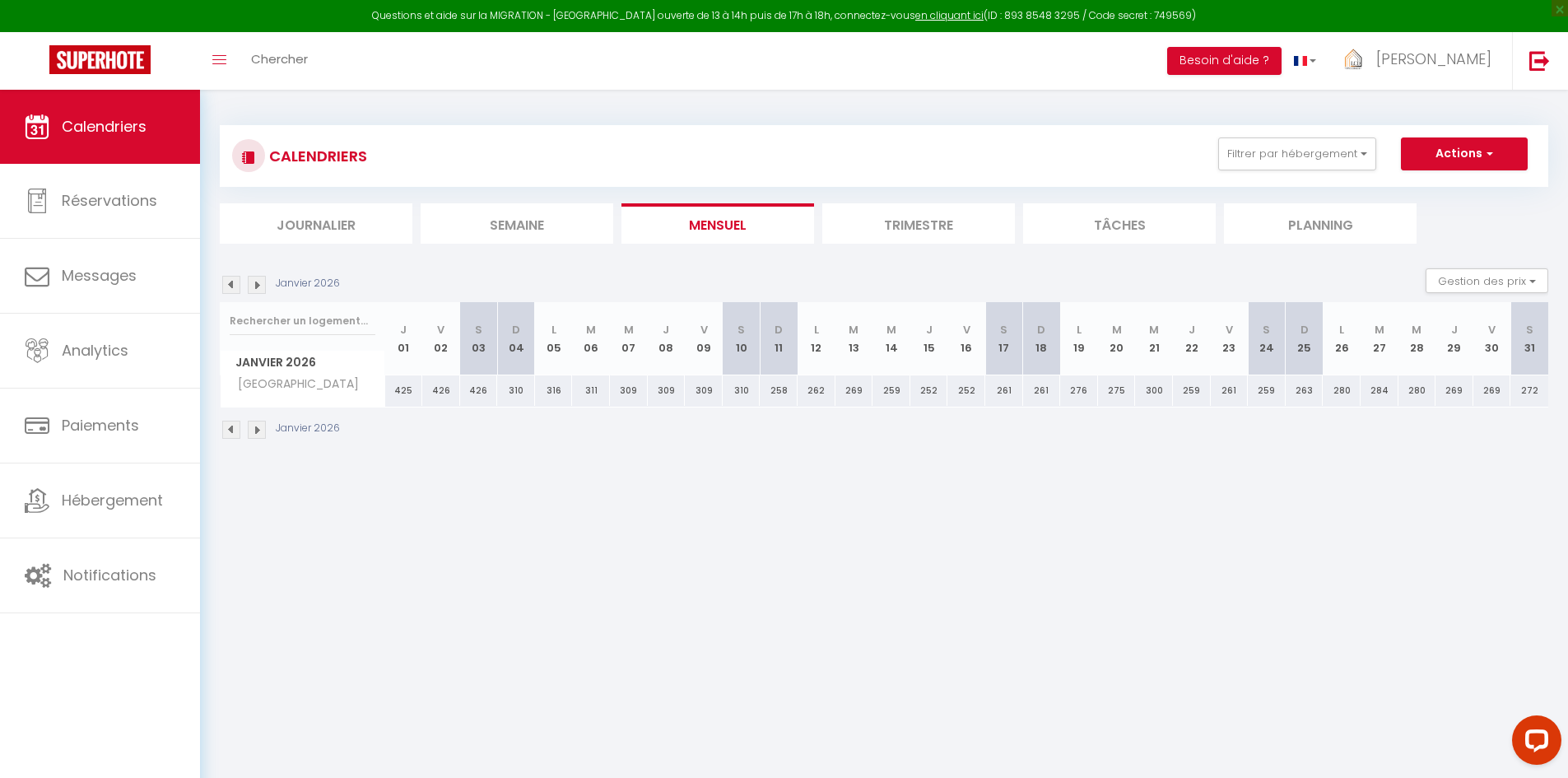
click at [262, 434] on img at bounding box center [257, 430] width 18 height 18
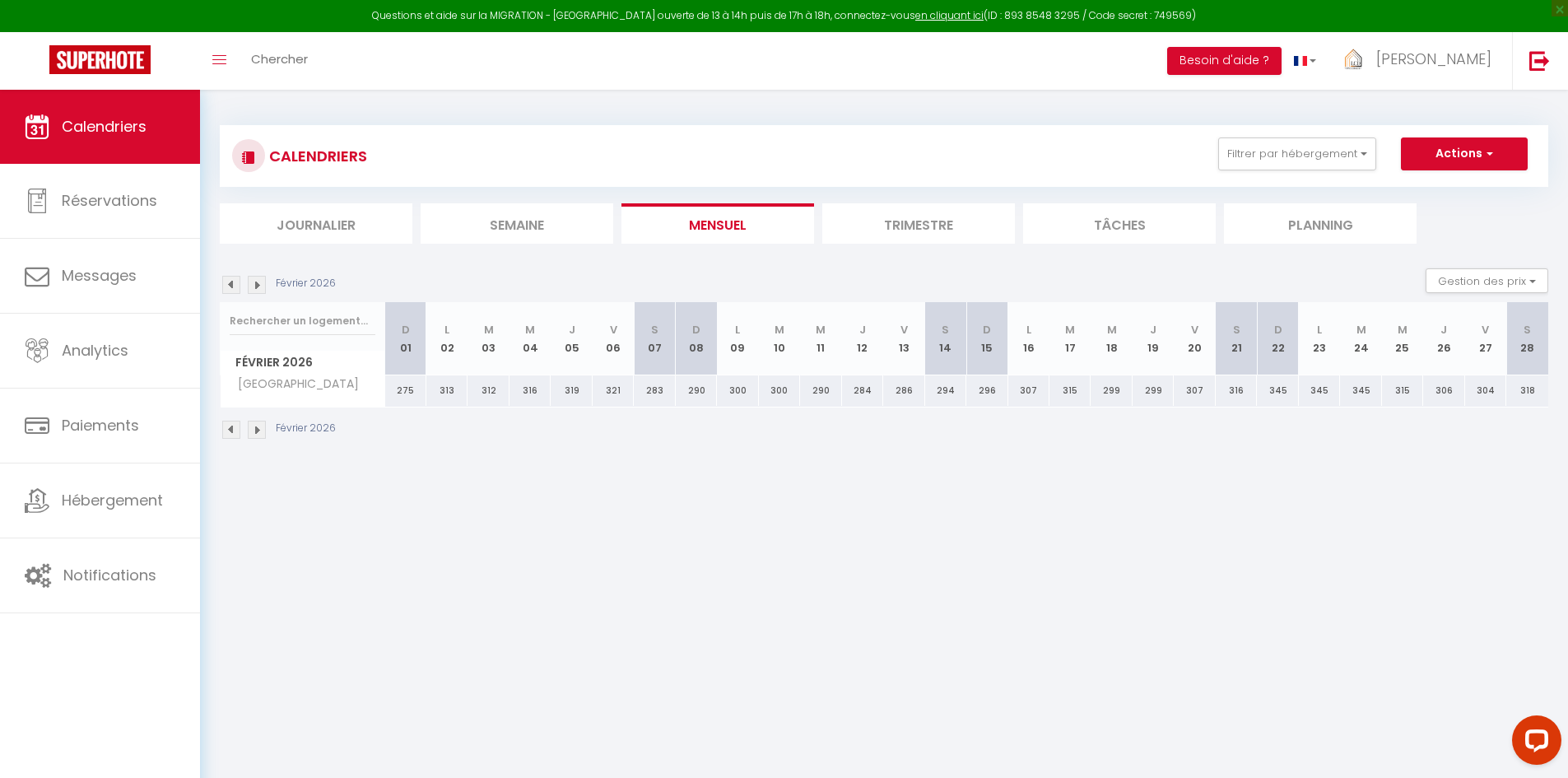
click at [262, 434] on img at bounding box center [257, 430] width 18 height 18
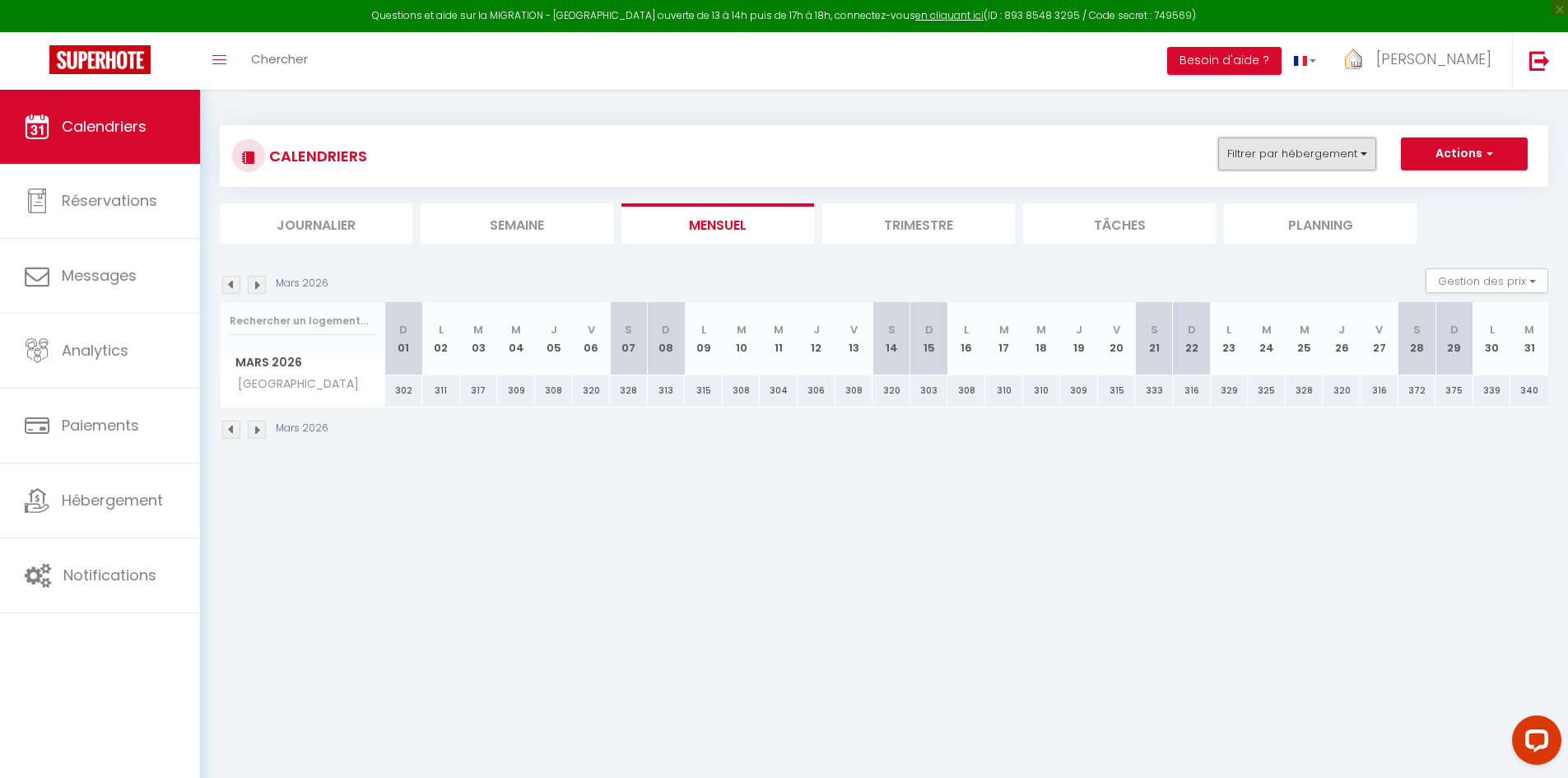
click at [1336, 152] on button "Filtrer par hébergement" at bounding box center [1297, 153] width 158 height 33
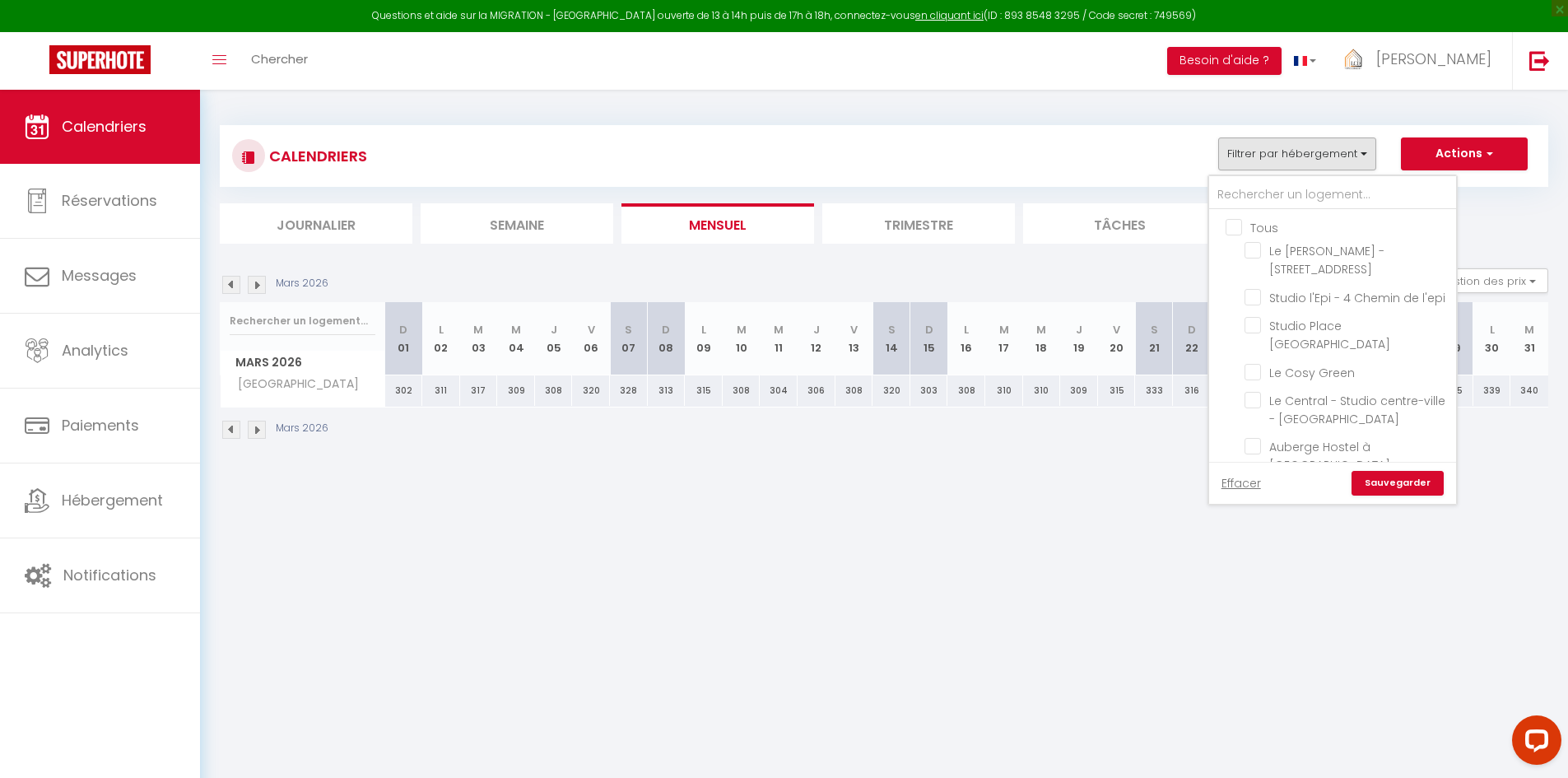
click at [1239, 228] on input "Tous" at bounding box center [1349, 227] width 247 height 17
checkbox input "true"
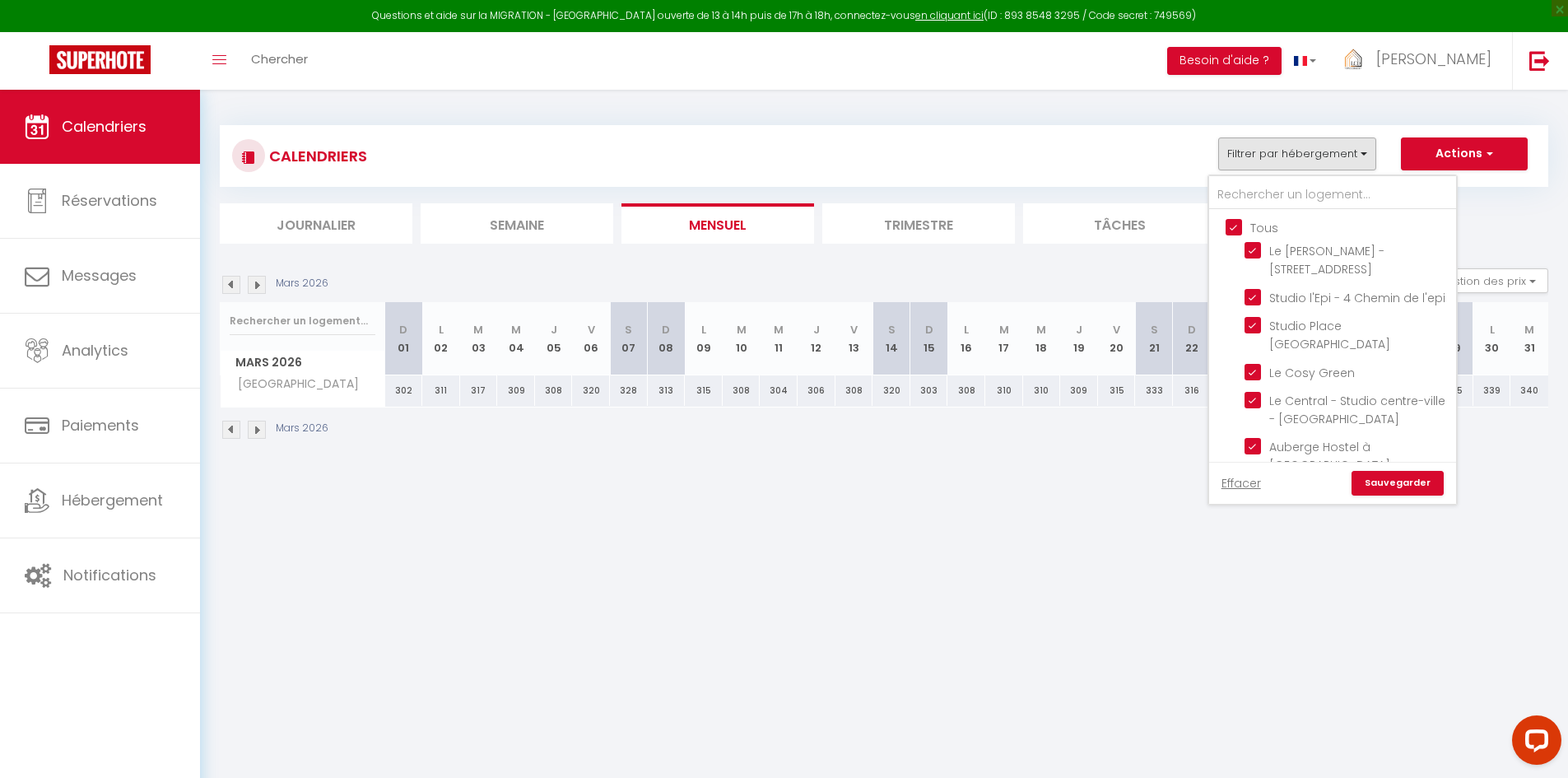
checkbox input "true"
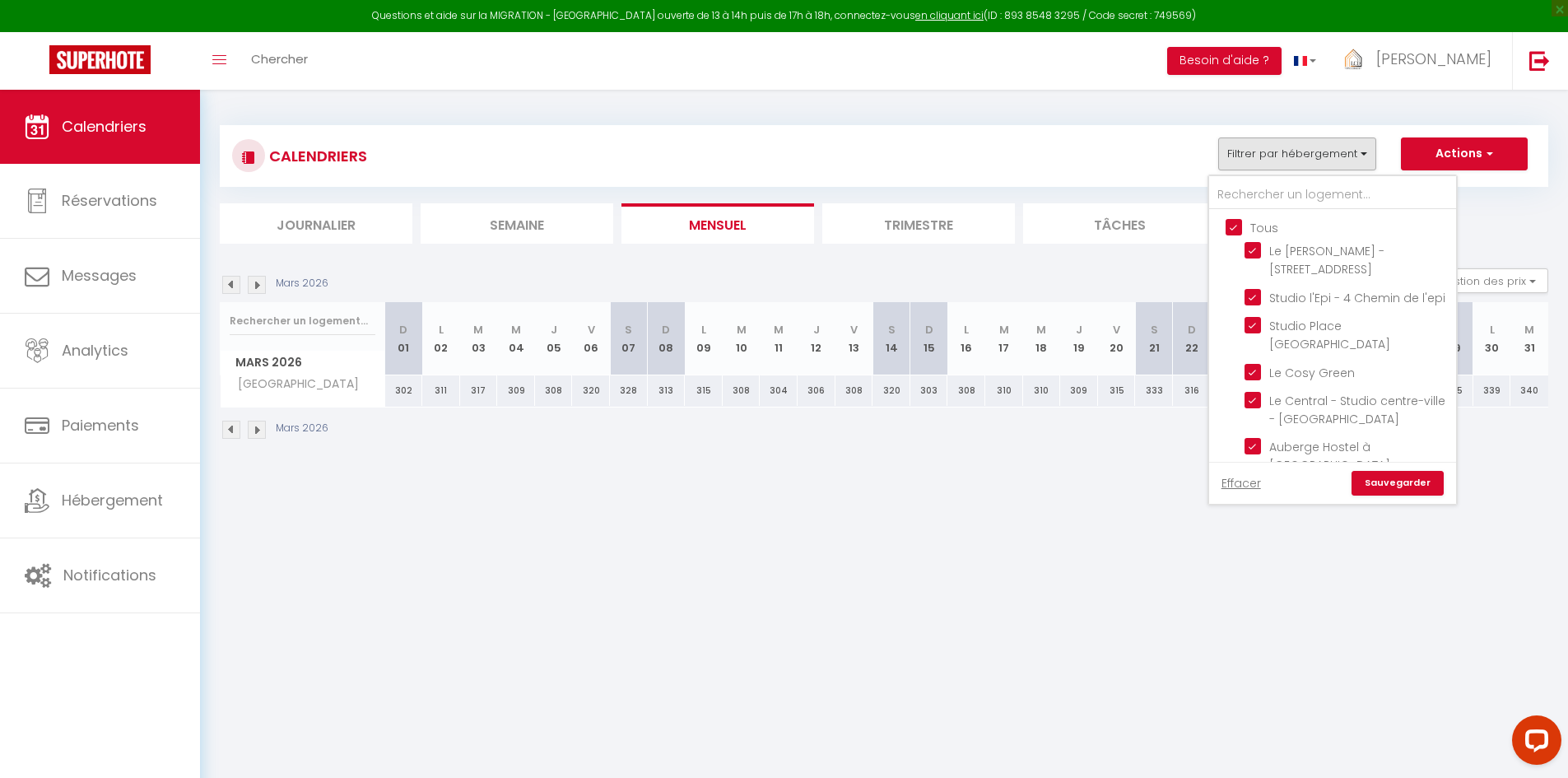
checkbox input "true"
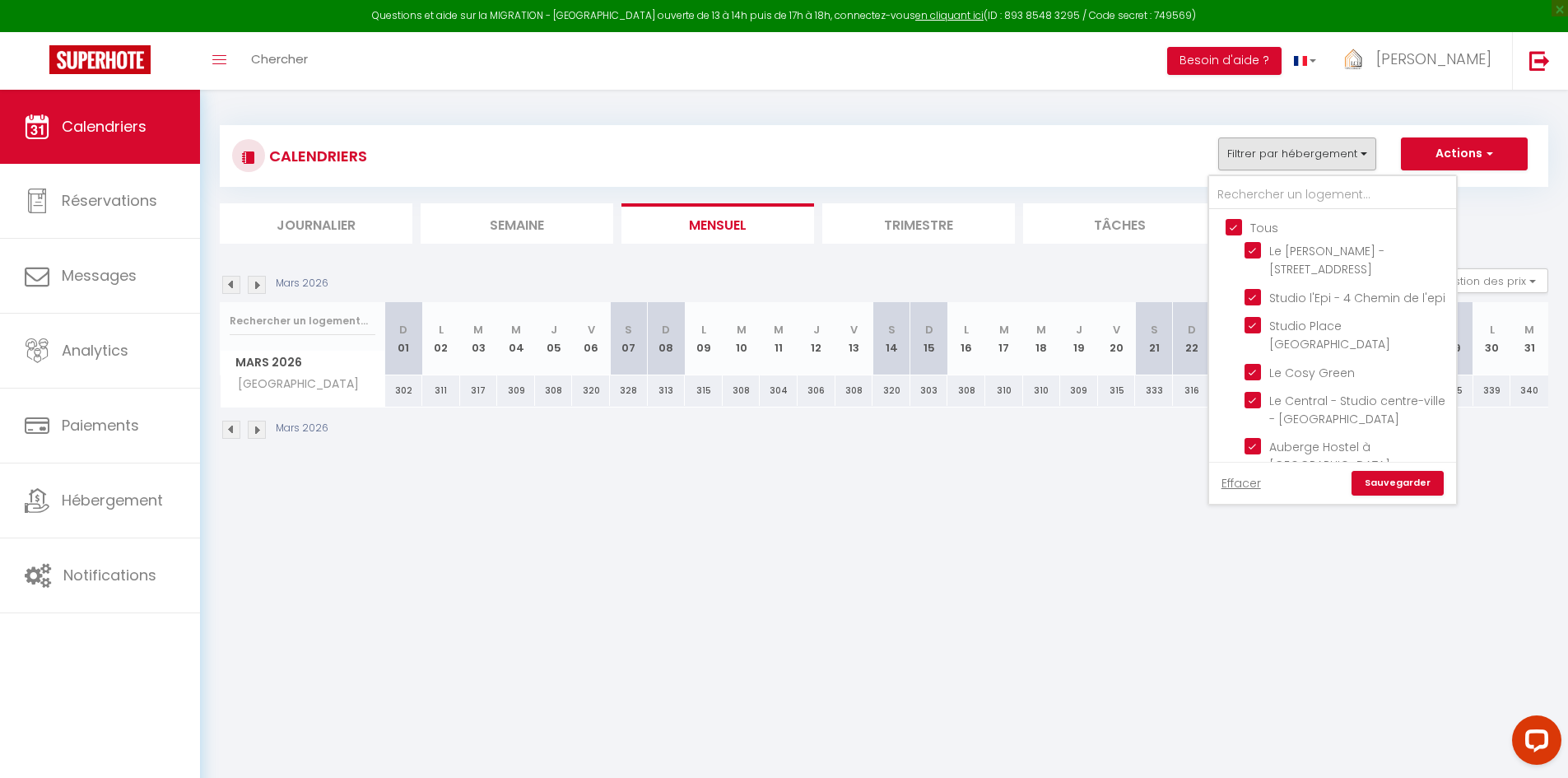
checkbox input "true"
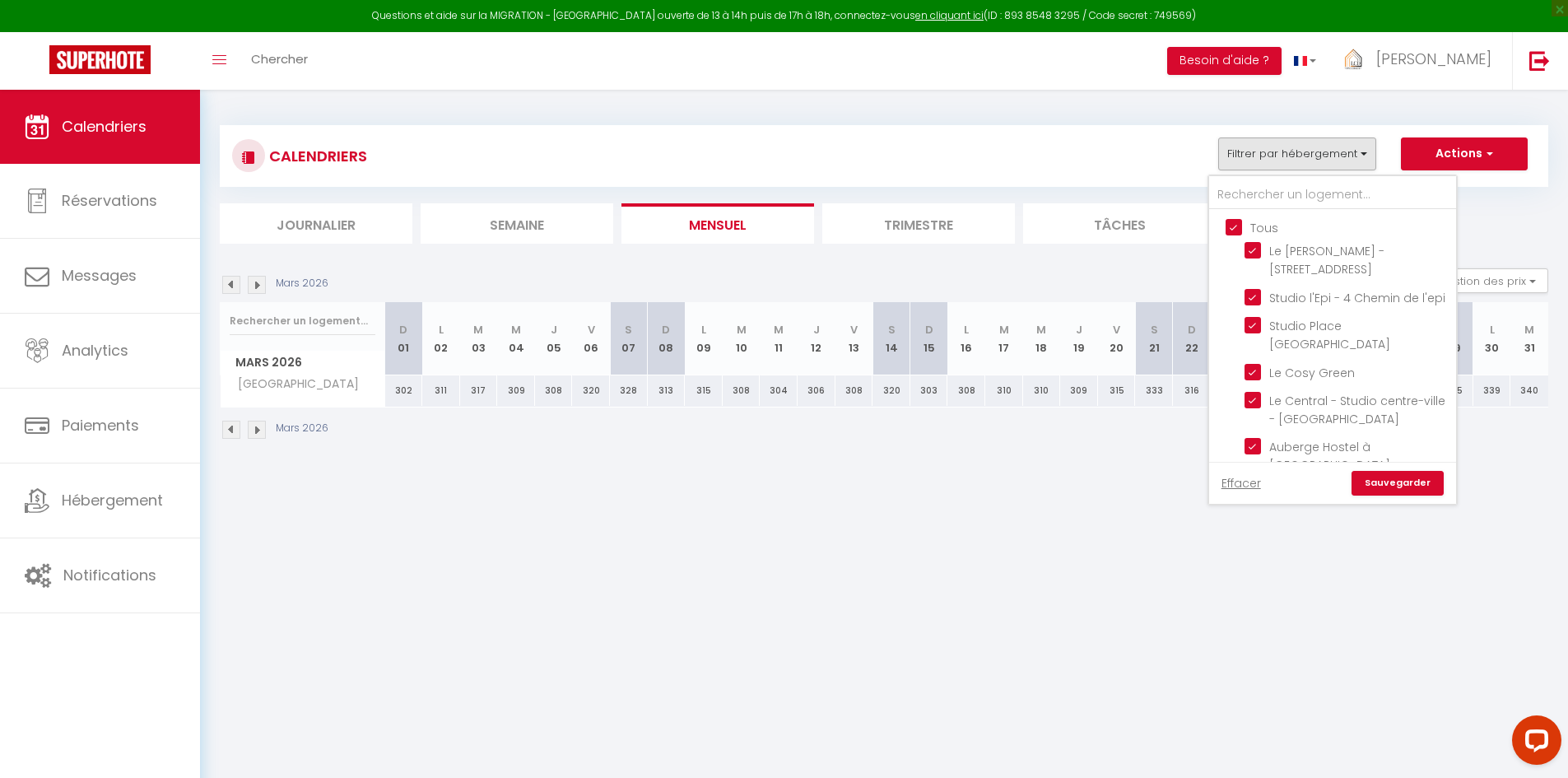
click at [1394, 487] on link "Sauvegarder" at bounding box center [1397, 484] width 92 height 25
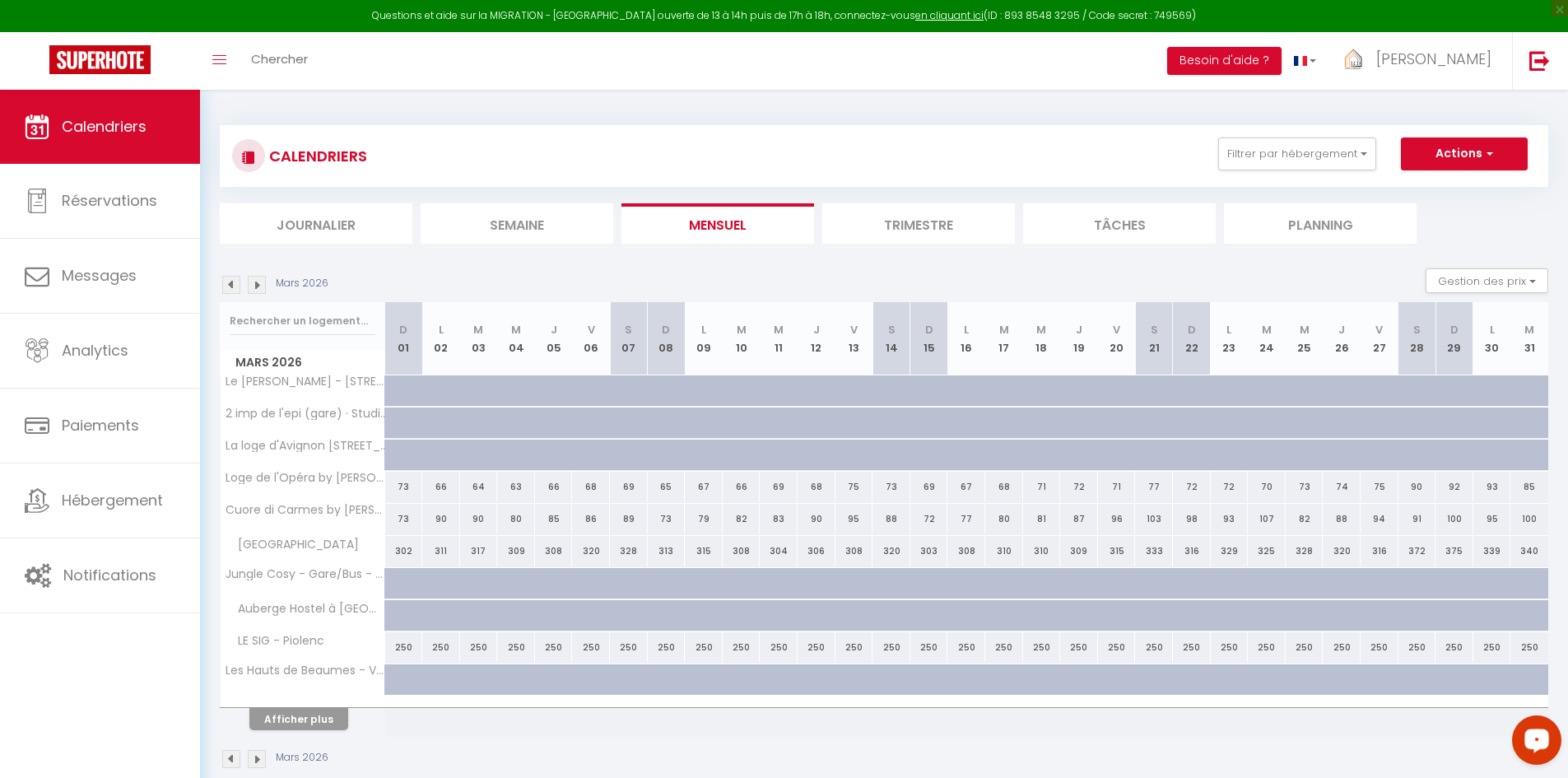
click at [231, 293] on img at bounding box center [232, 285] width 18 height 18
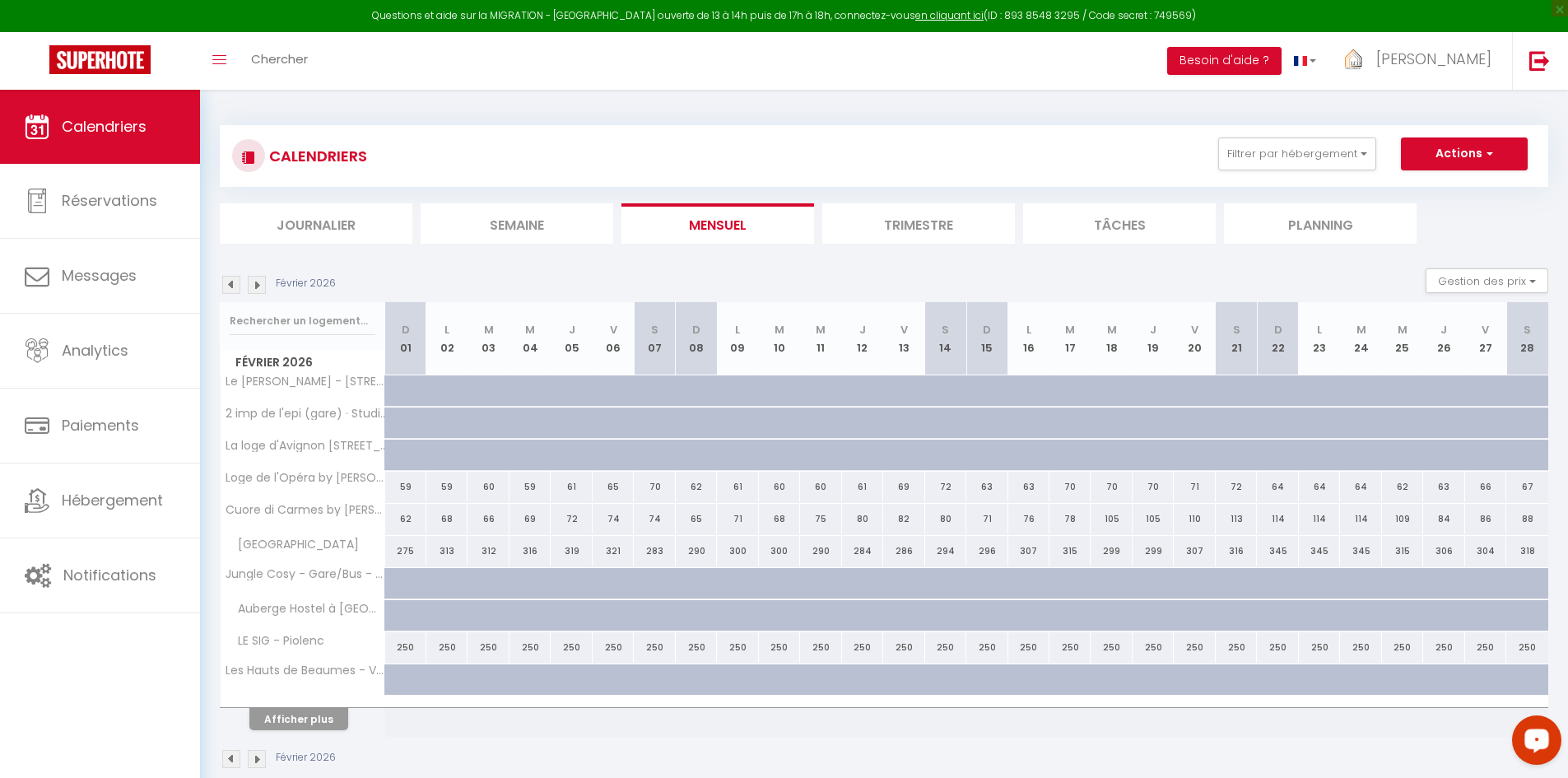
click at [231, 293] on img at bounding box center [232, 285] width 18 height 18
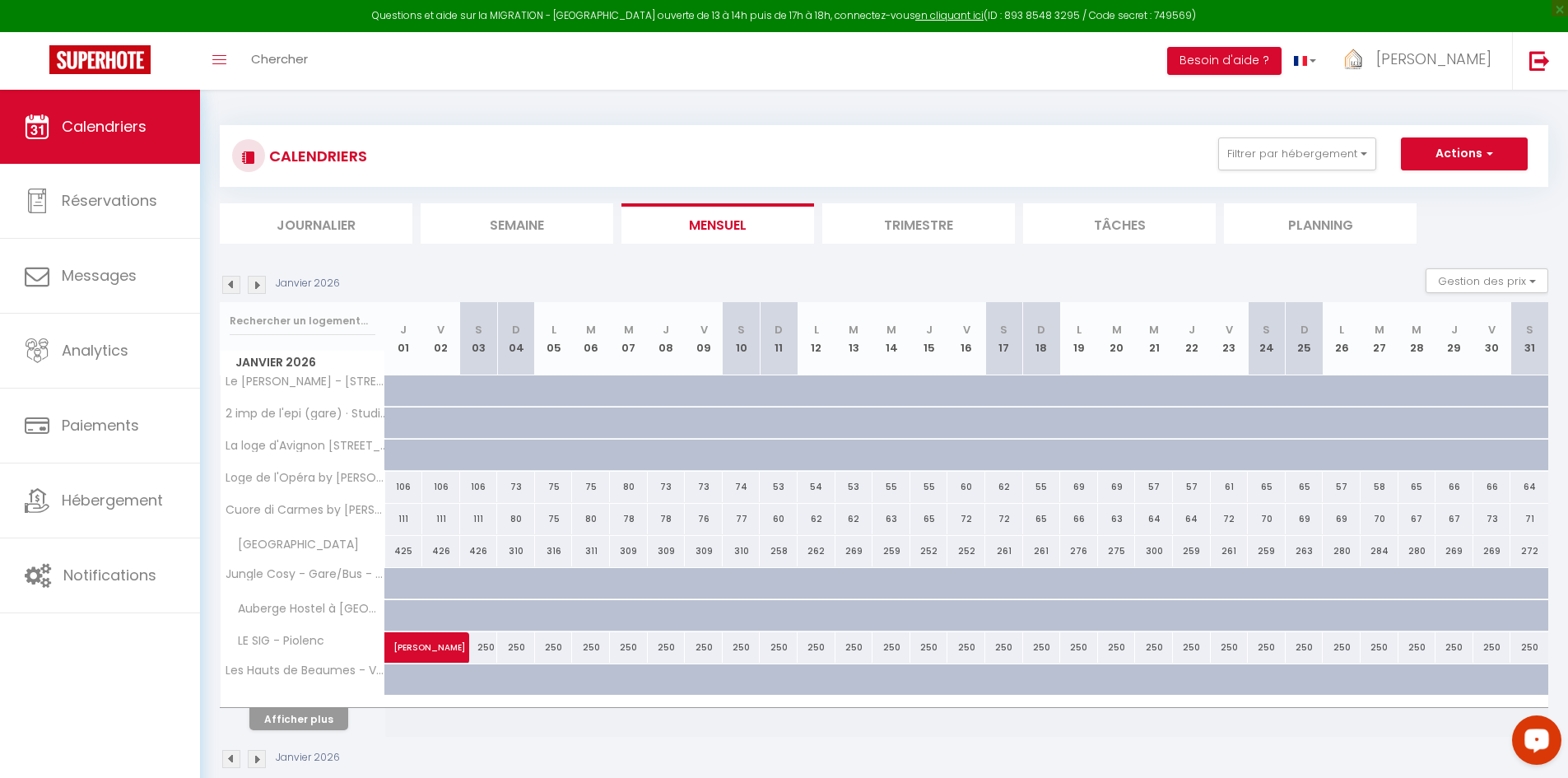
click at [231, 293] on img at bounding box center [232, 285] width 18 height 18
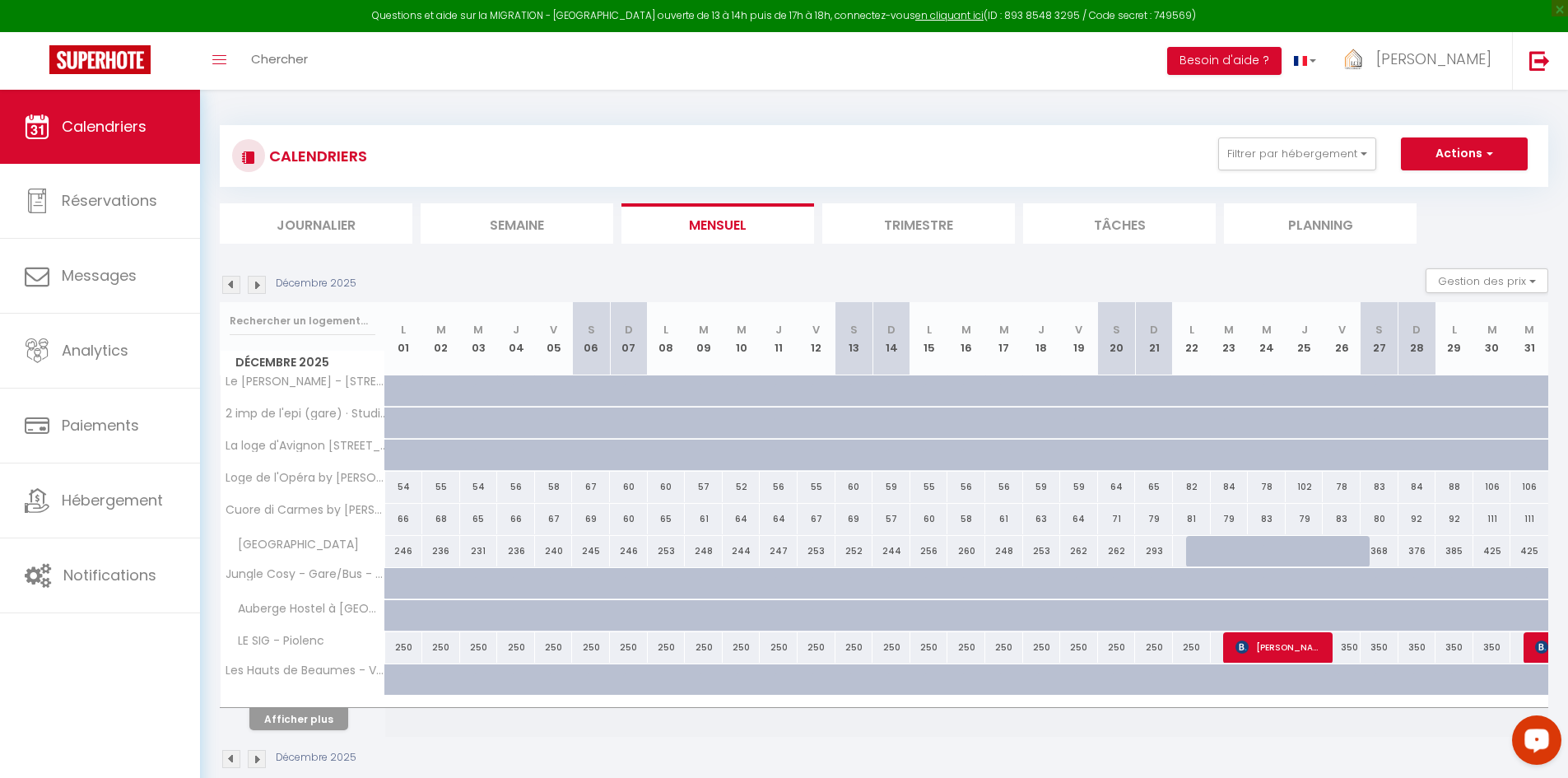
click at [231, 293] on img at bounding box center [232, 285] width 18 height 18
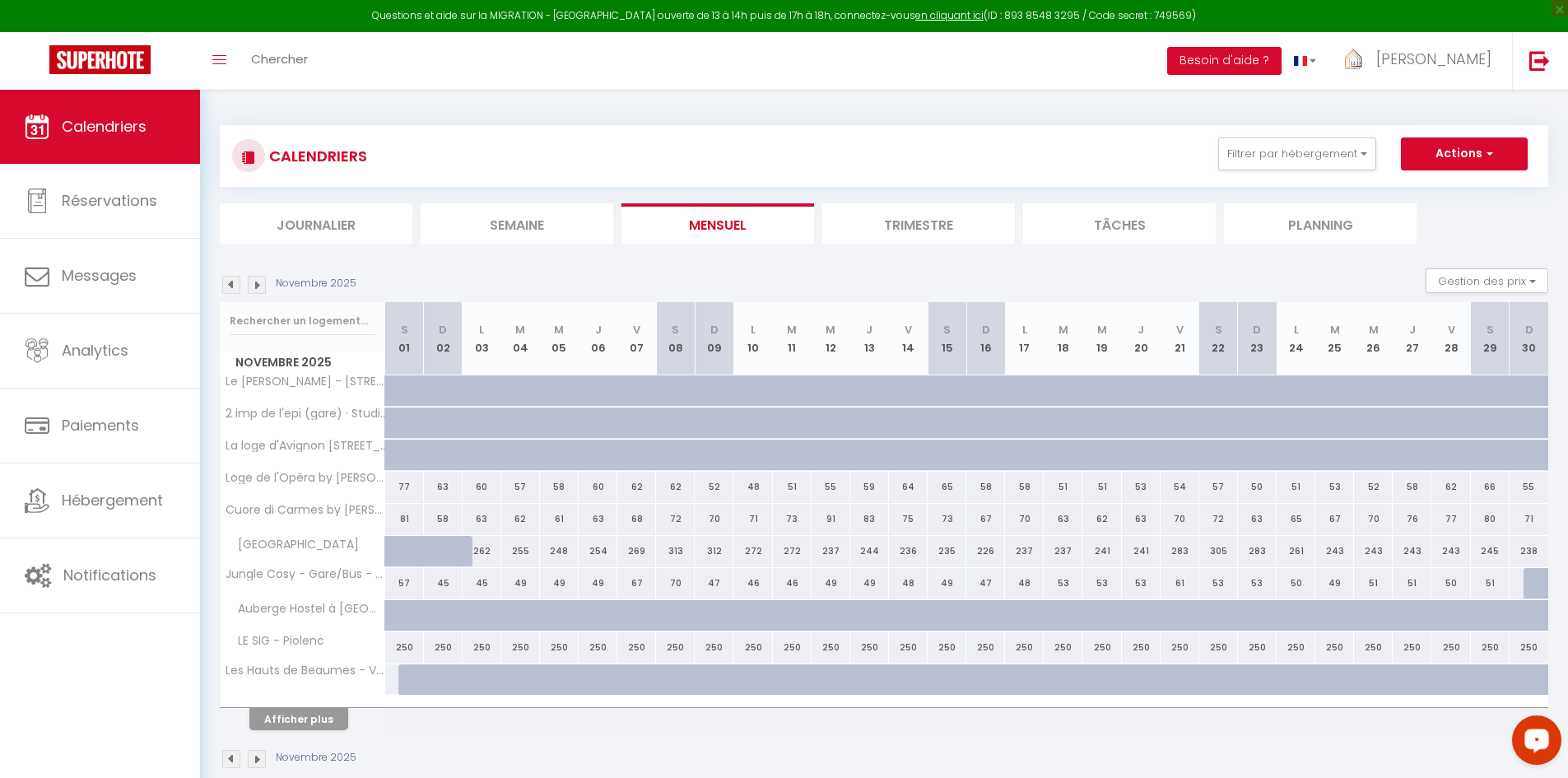
click at [231, 293] on img at bounding box center [232, 285] width 18 height 18
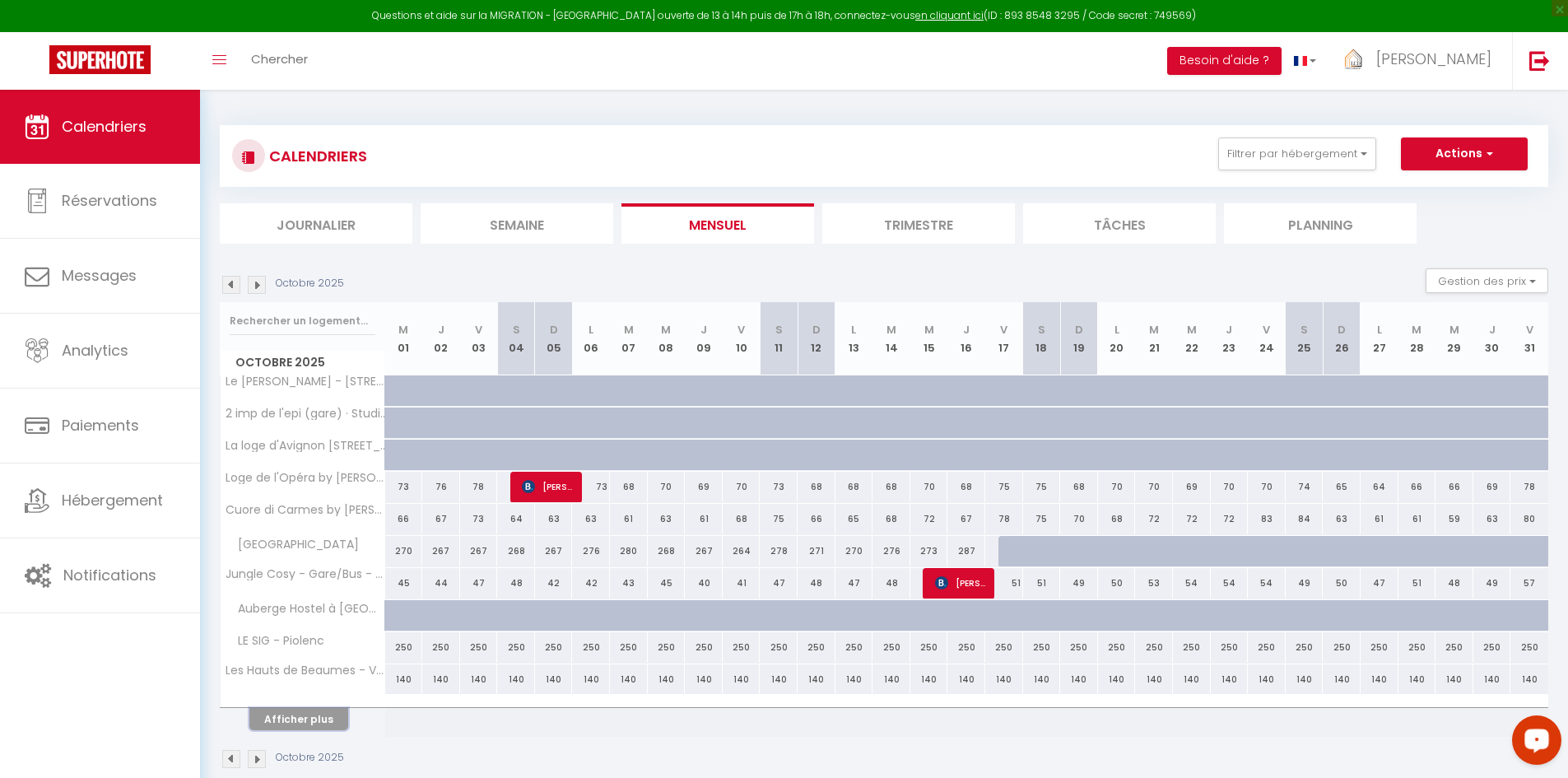
click at [276, 718] on button "Afficher plus" at bounding box center [299, 719] width 99 height 23
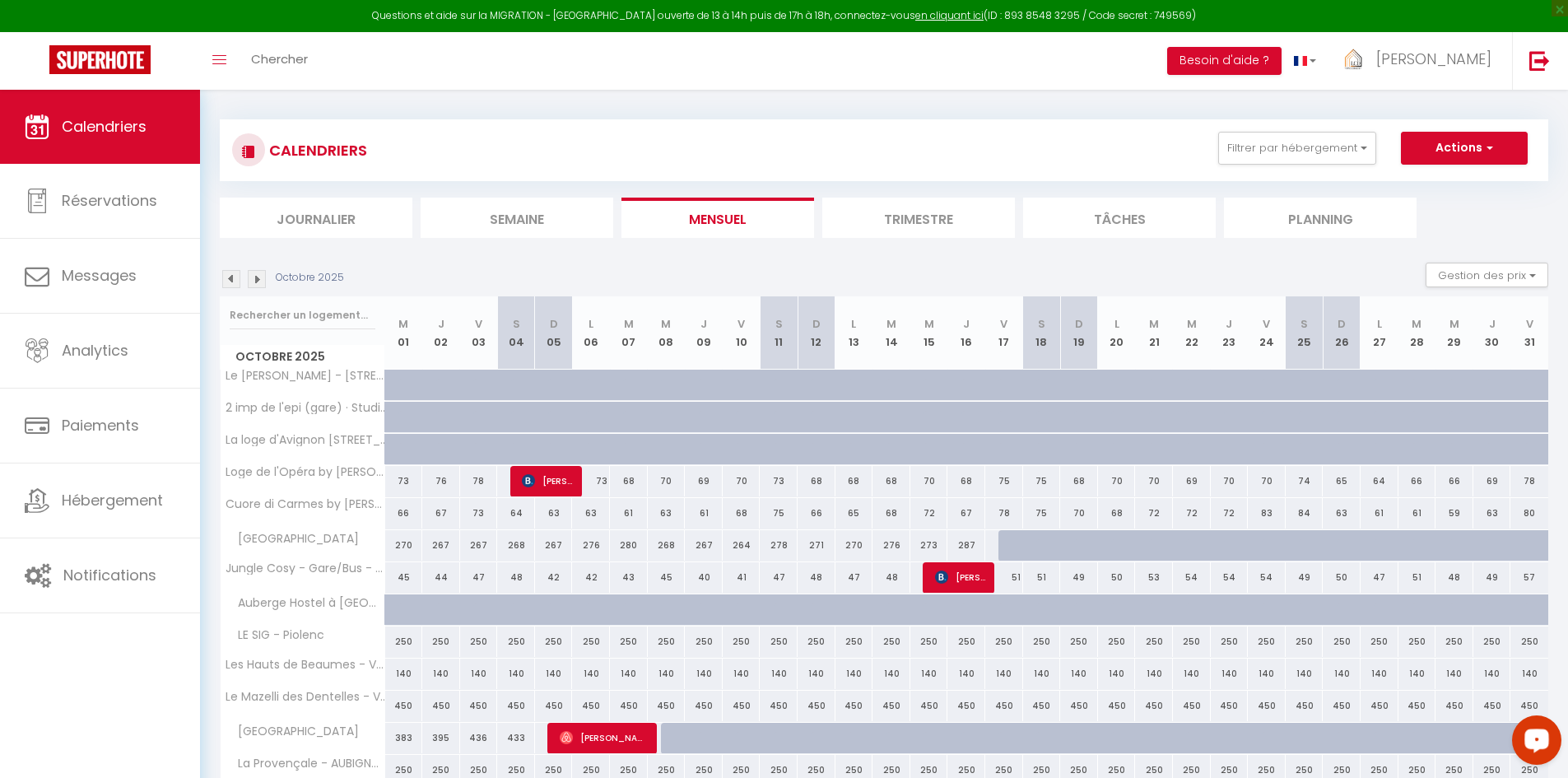
scroll to position [0, 0]
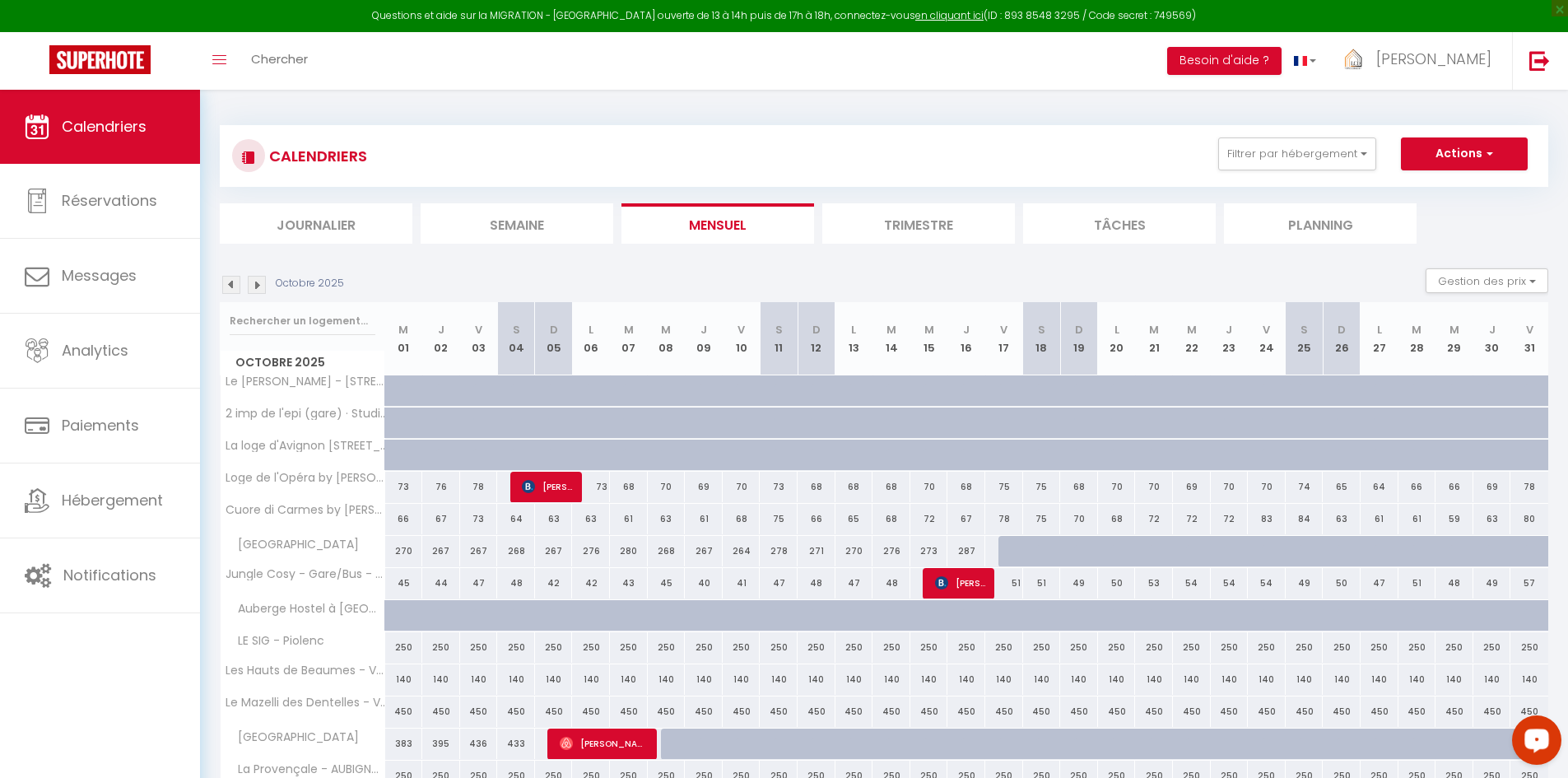
click at [228, 287] on img at bounding box center [232, 285] width 18 height 18
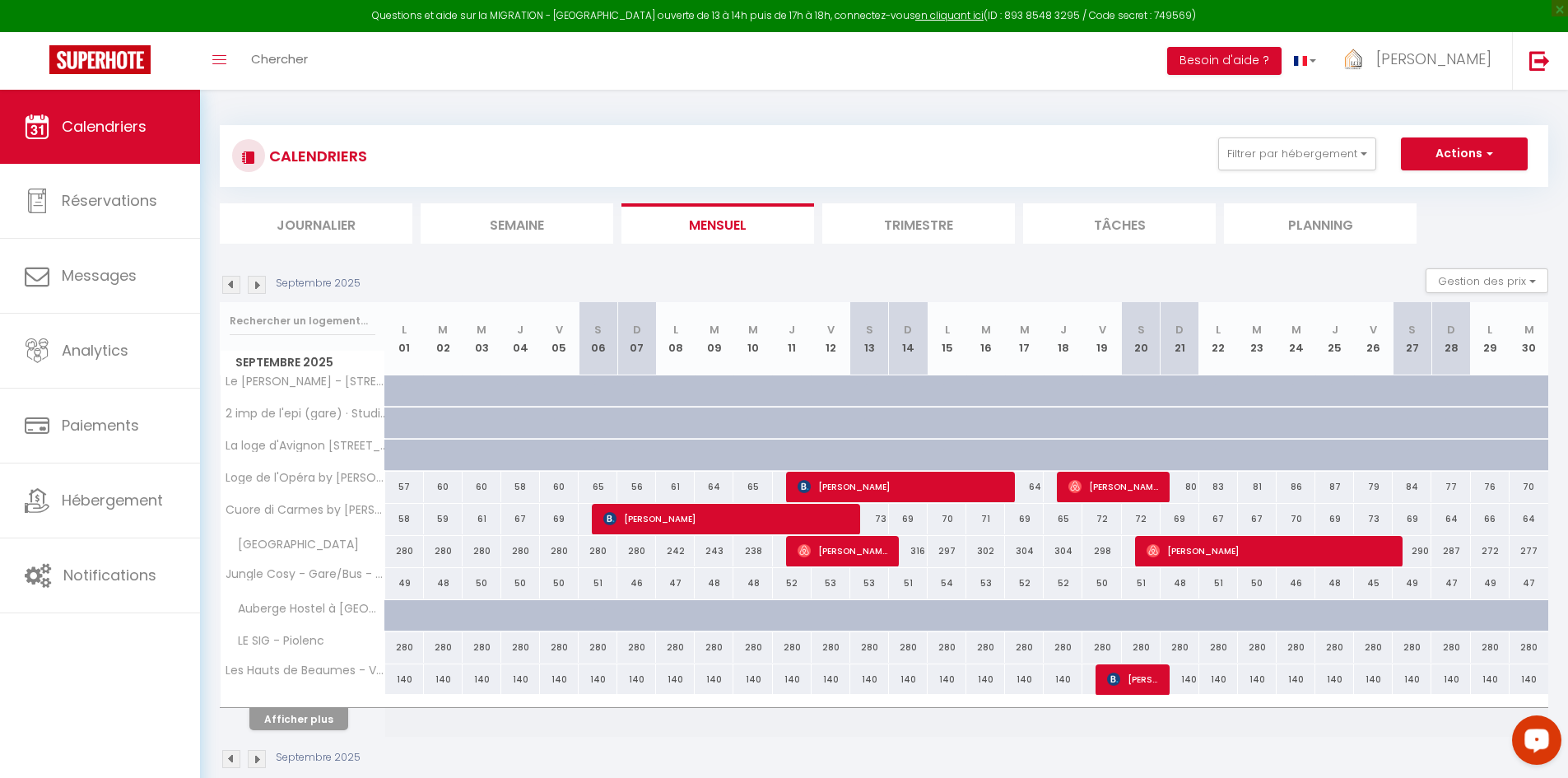
click at [228, 284] on img at bounding box center [232, 285] width 18 height 18
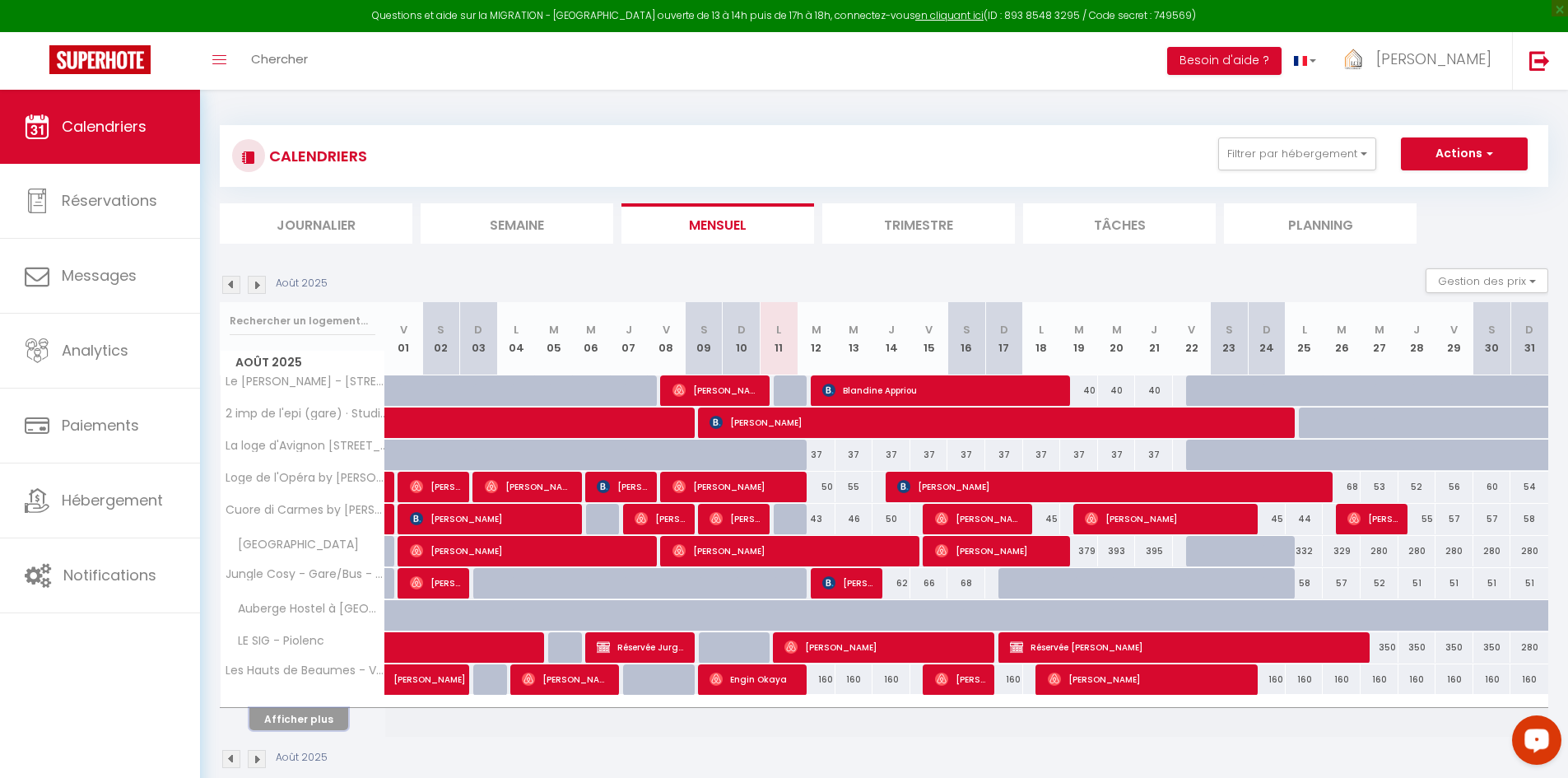
click at [304, 724] on button "Afficher plus" at bounding box center [299, 719] width 99 height 23
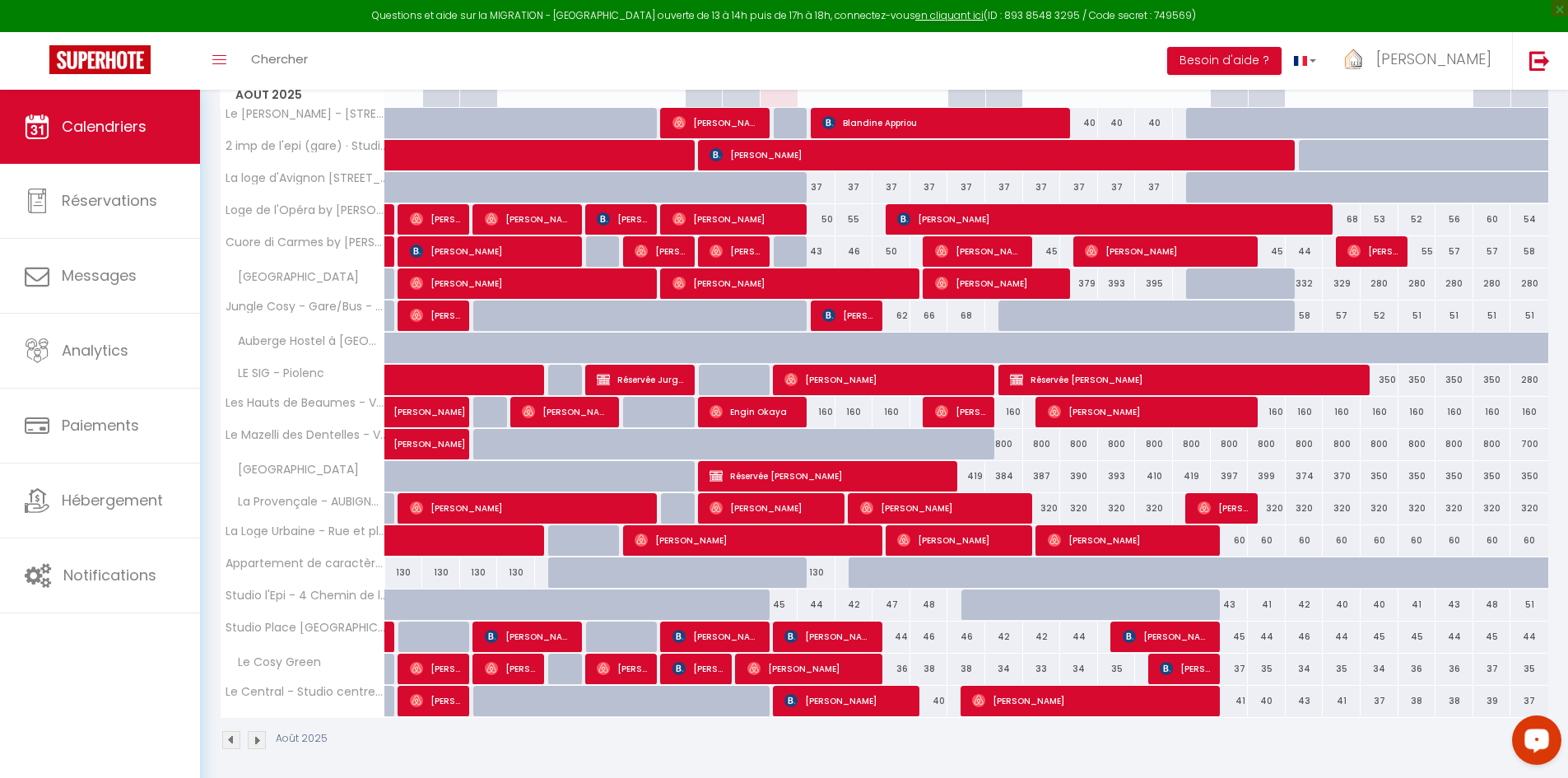
scroll to position [276, 0]
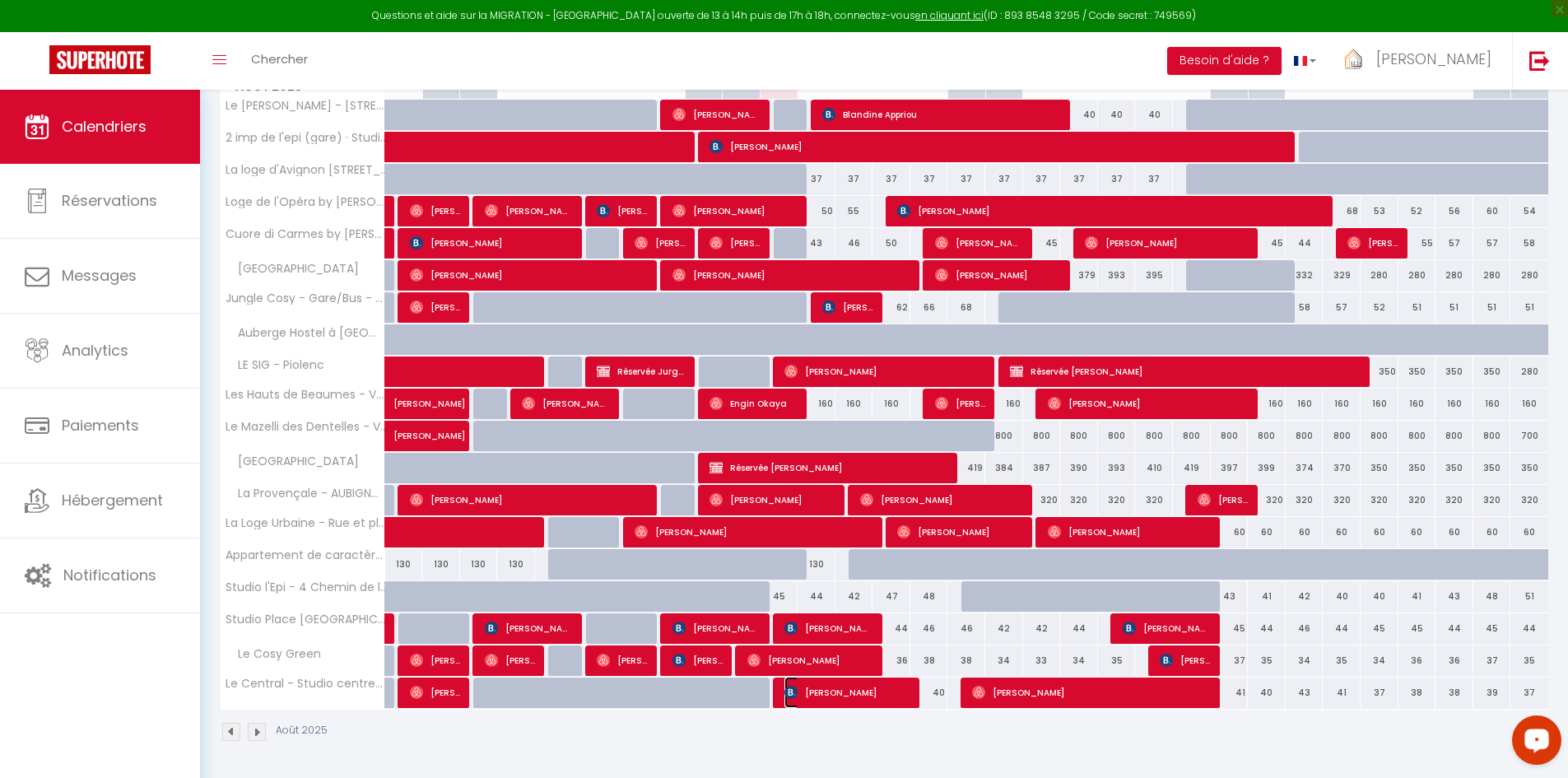
click at [907, 698] on span "Katherine Cordon" at bounding box center [847, 692] width 126 height 31
select select "OK"
select select "0"
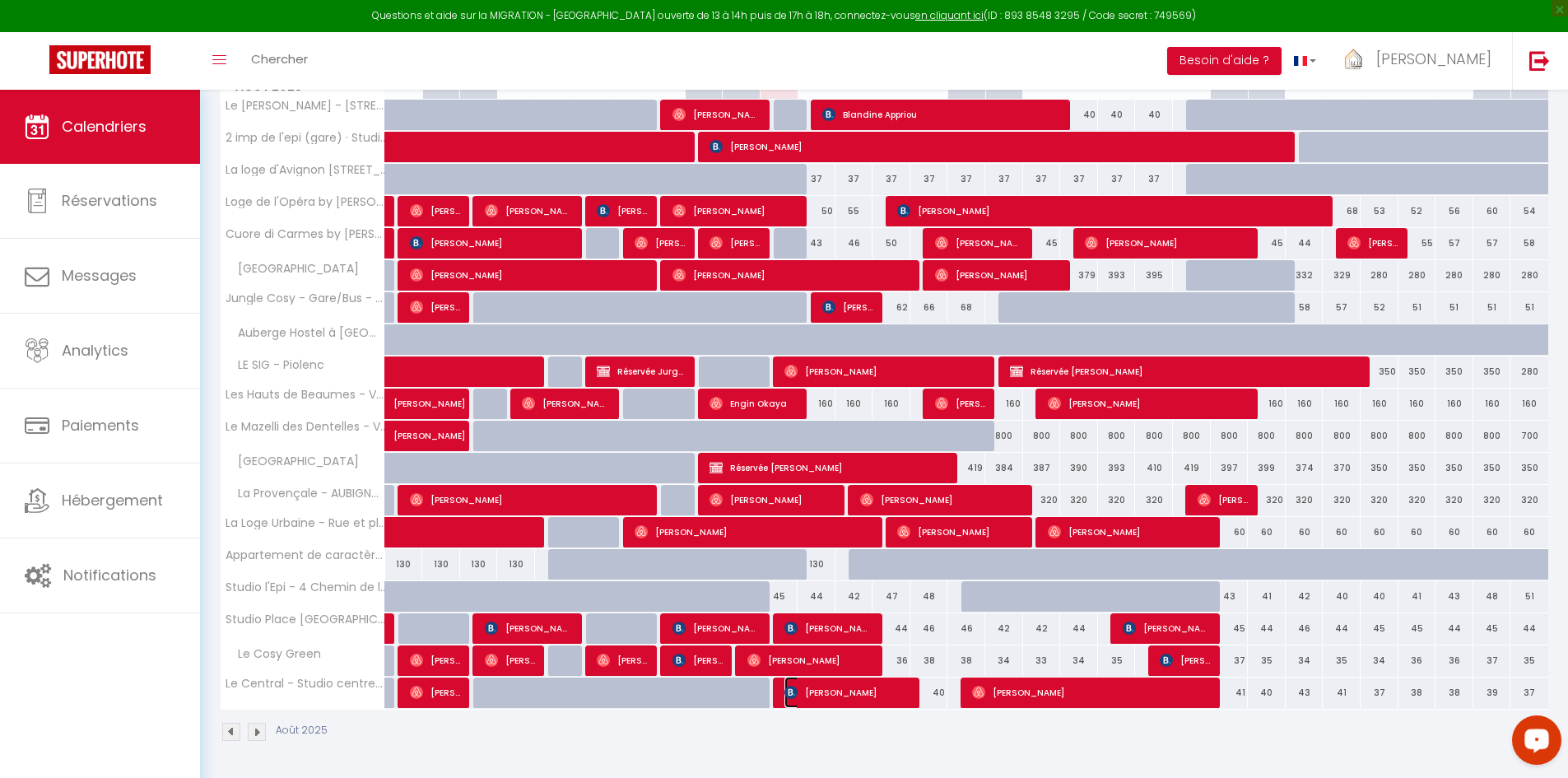
select select "1"
select select
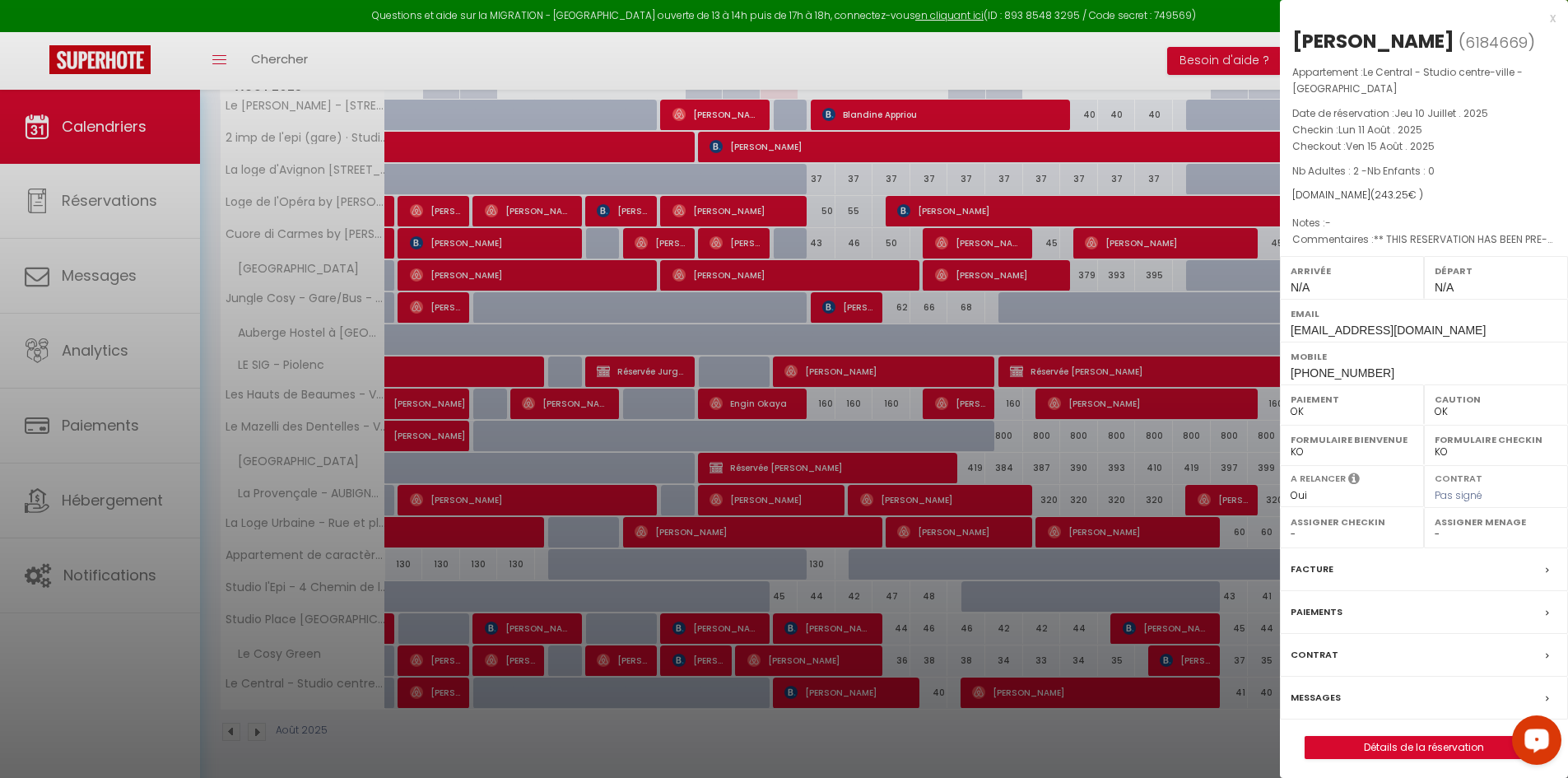
click at [914, 737] on div at bounding box center [784, 389] width 1568 height 778
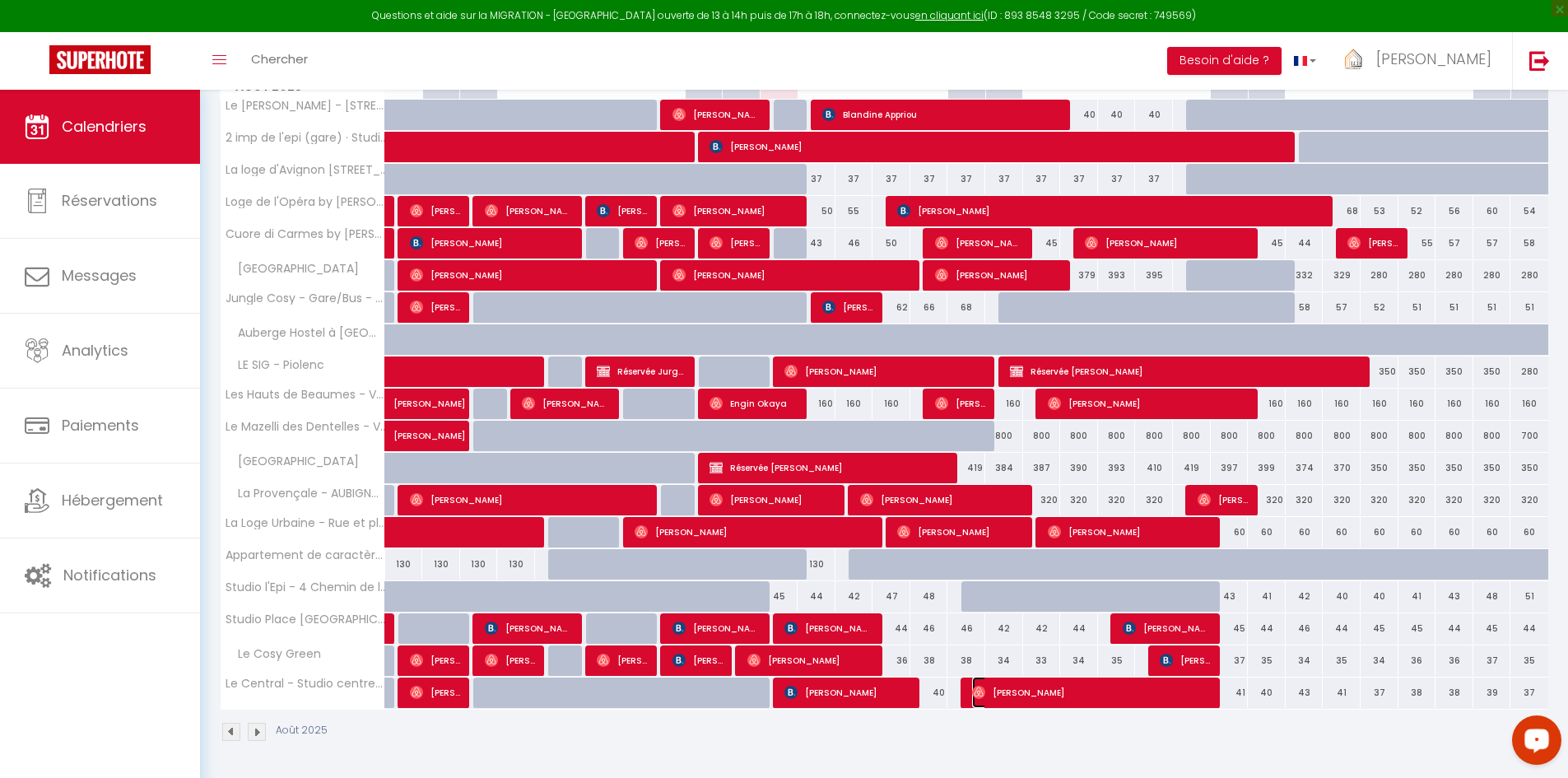
click at [979, 690] on img at bounding box center [979, 693] width 13 height 13
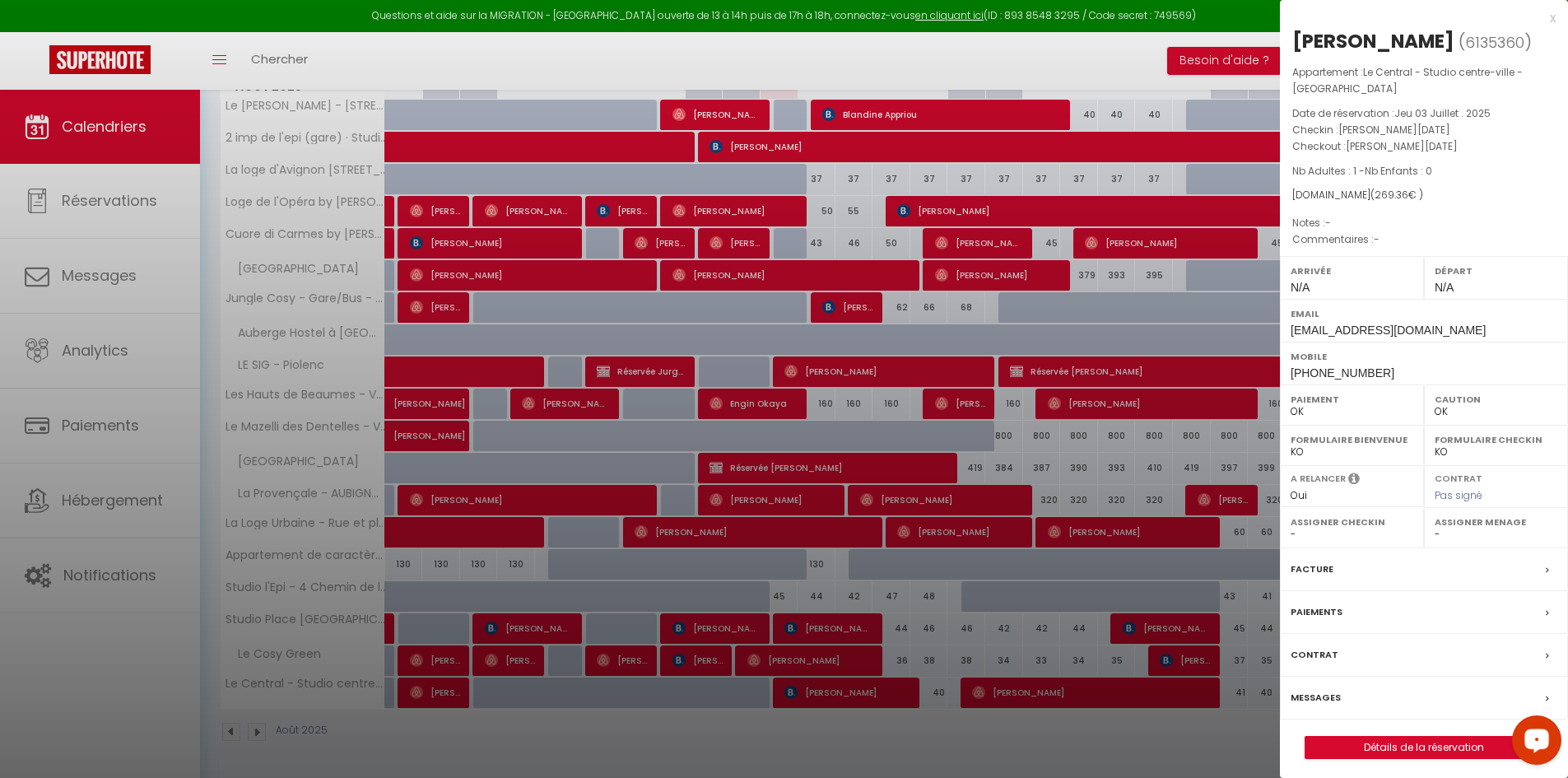
click at [896, 744] on div at bounding box center [784, 389] width 1568 height 778
